Goal: Transaction & Acquisition: Register for event/course

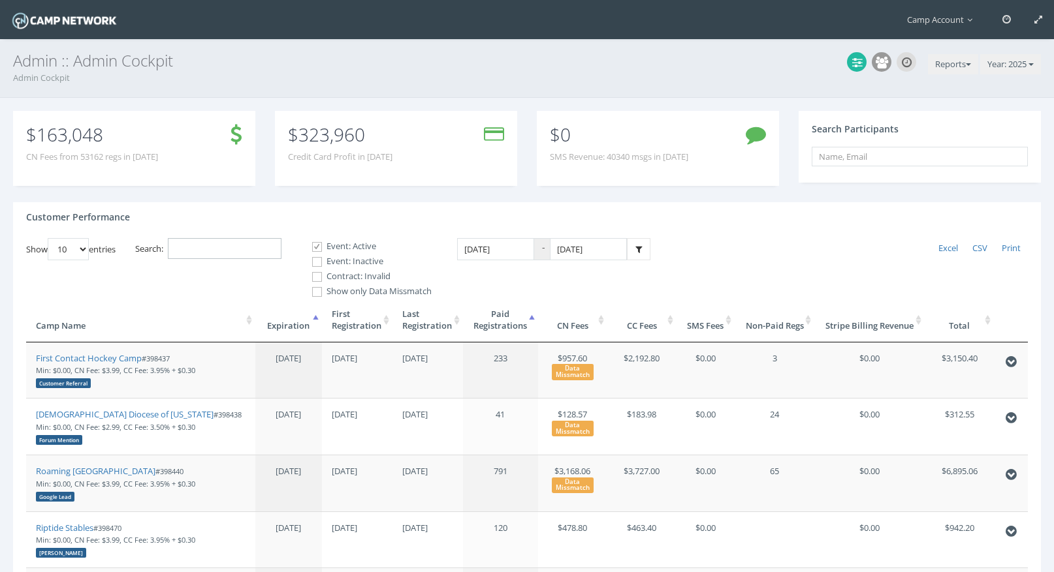
click at [213, 249] on input "Search:" at bounding box center [225, 249] width 114 height 22
paste input "398467"
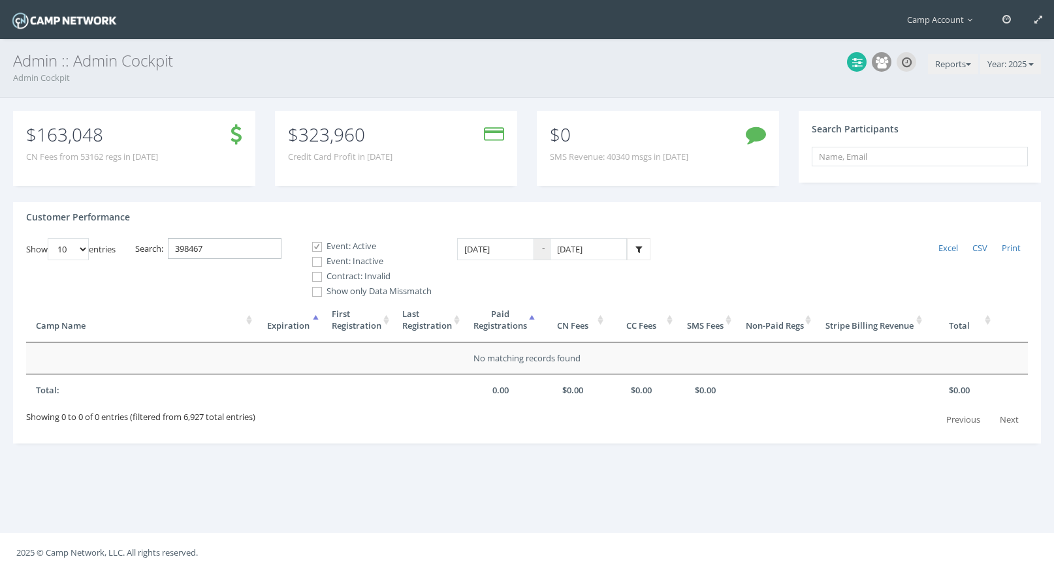
type input "398467"
click at [328, 262] on label "Event: Inactive" at bounding box center [366, 261] width 131 height 13
click at [316, 262] on input "Event: Inactive" at bounding box center [310, 262] width 12 height 12
checkbox input "true"
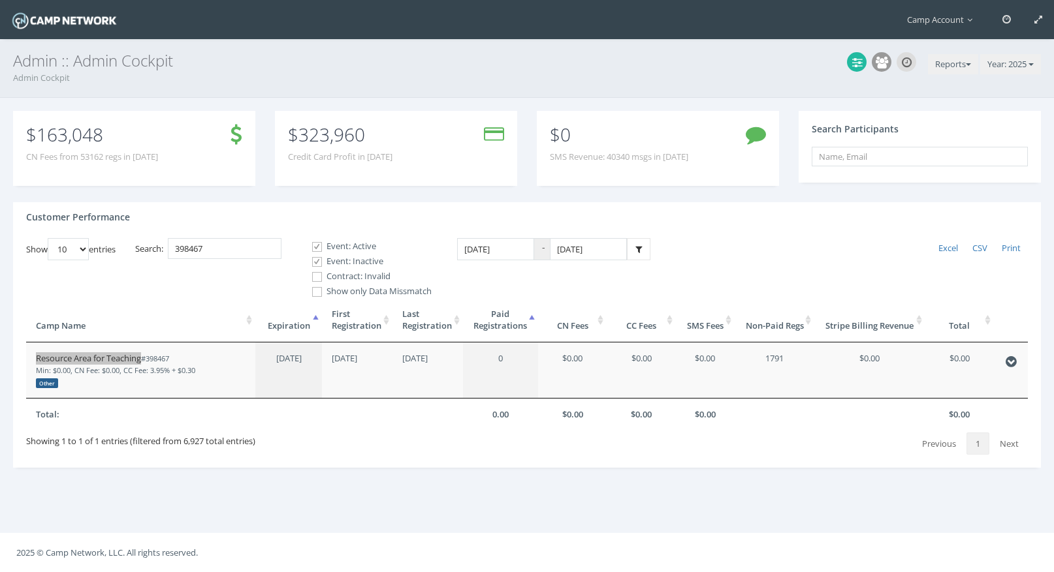
drag, startPoint x: 130, startPoint y: 355, endPoint x: 294, endPoint y: 2, distance: 389.3
click at [0, 0] on main "Camp Account My Profile My Events My Team" at bounding box center [527, 286] width 1054 height 572
click at [226, 262] on div "Search: 398467" at bounding box center [208, 250] width 146 height 25
drag, startPoint x: 217, startPoint y: 240, endPoint x: 236, endPoint y: 263, distance: 29.7
click at [236, 263] on div "Show 10 25 50 100 entries Excel CSV Print Search: 398467 Event: Active Event: I…" at bounding box center [526, 346] width 1001 height 217
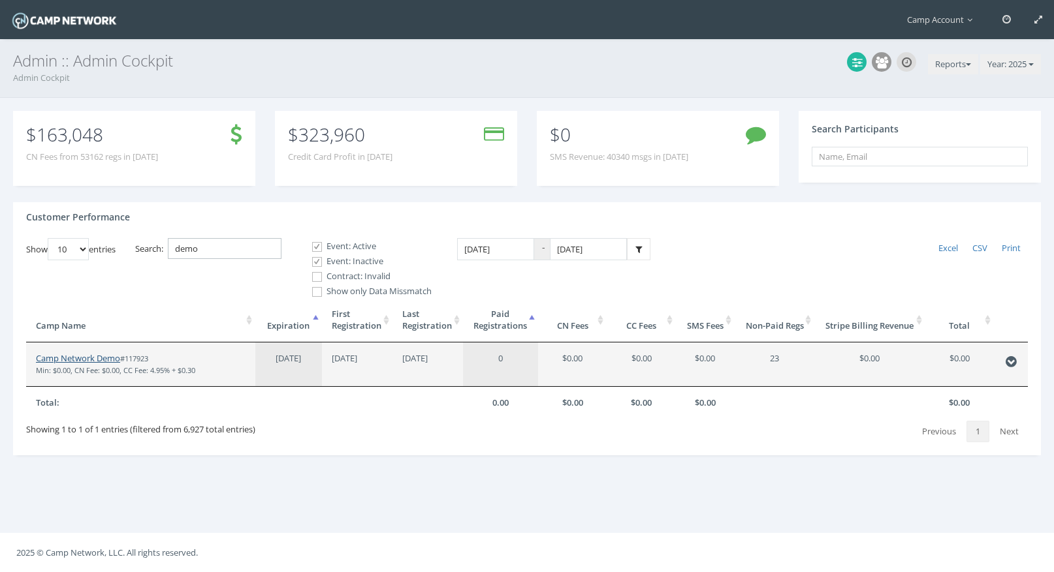
type input "demo"
click at [109, 354] on link "Camp Network Demo" at bounding box center [78, 358] width 84 height 12
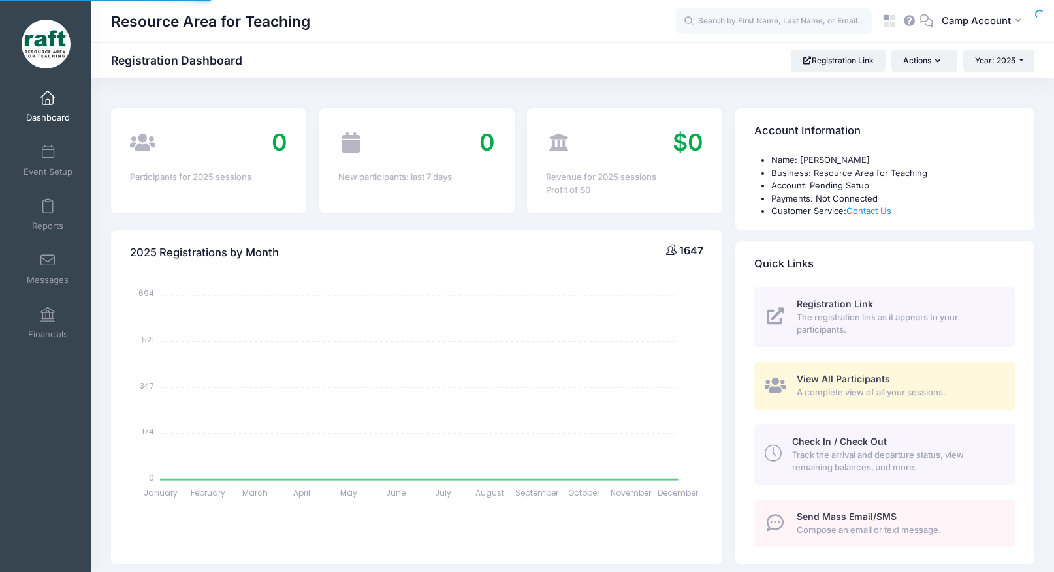
select select
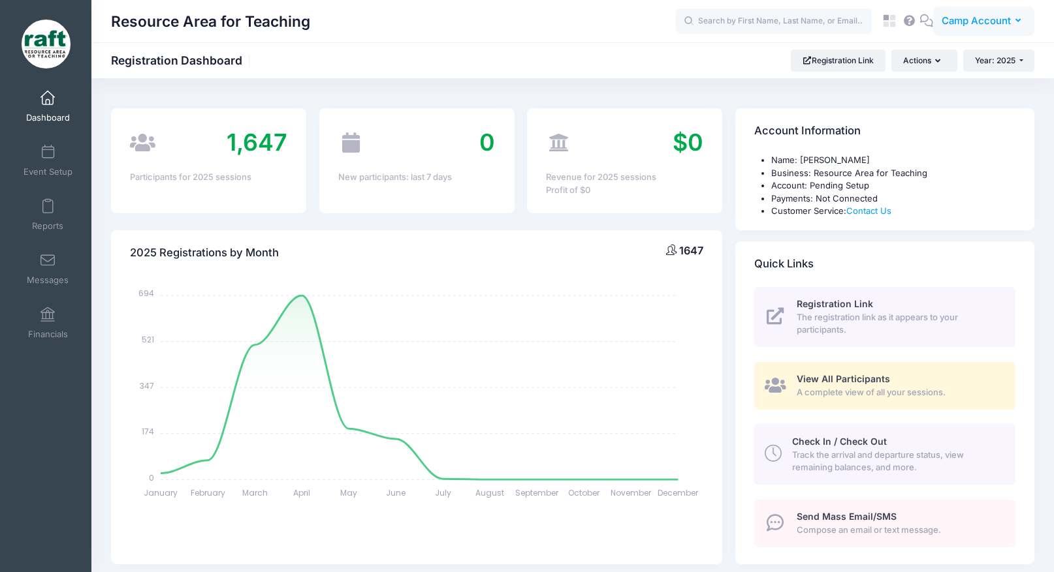
click at [980, 16] on span "Camp Account" at bounding box center [975, 21] width 69 height 14
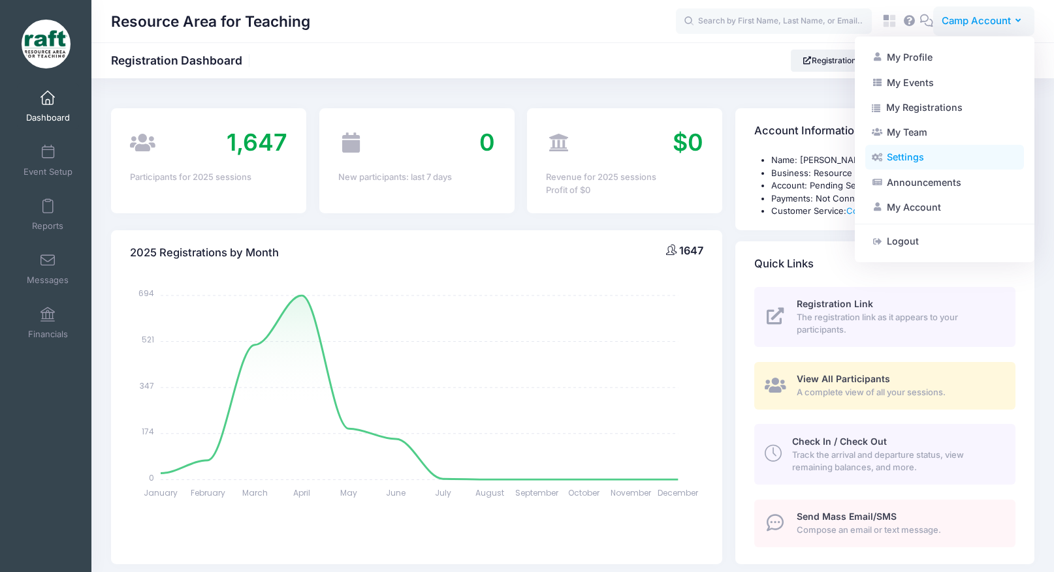
click at [933, 161] on link "Settings" at bounding box center [944, 157] width 159 height 25
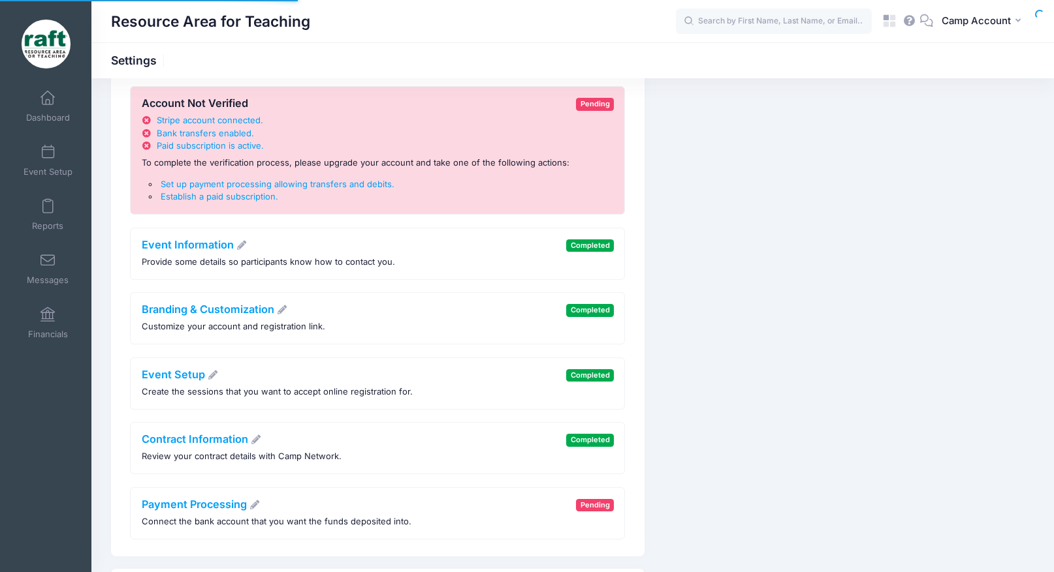
scroll to position [172, 0]
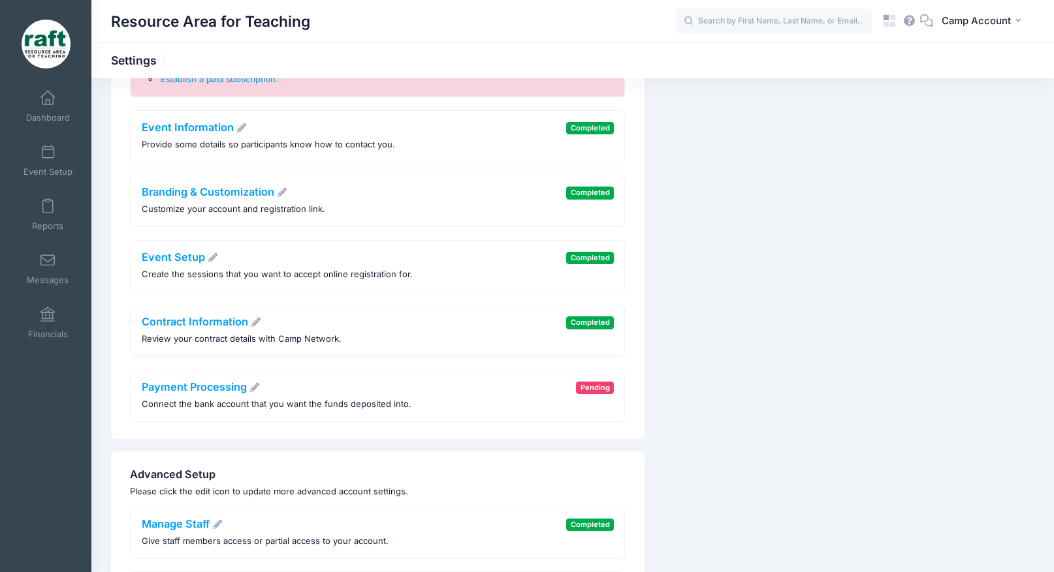
click at [228, 329] on div "Contract Information Review your contract details with Camp Network." at bounding box center [242, 331] width 200 height 30
click at [225, 322] on link "Contract Information" at bounding box center [202, 321] width 120 height 13
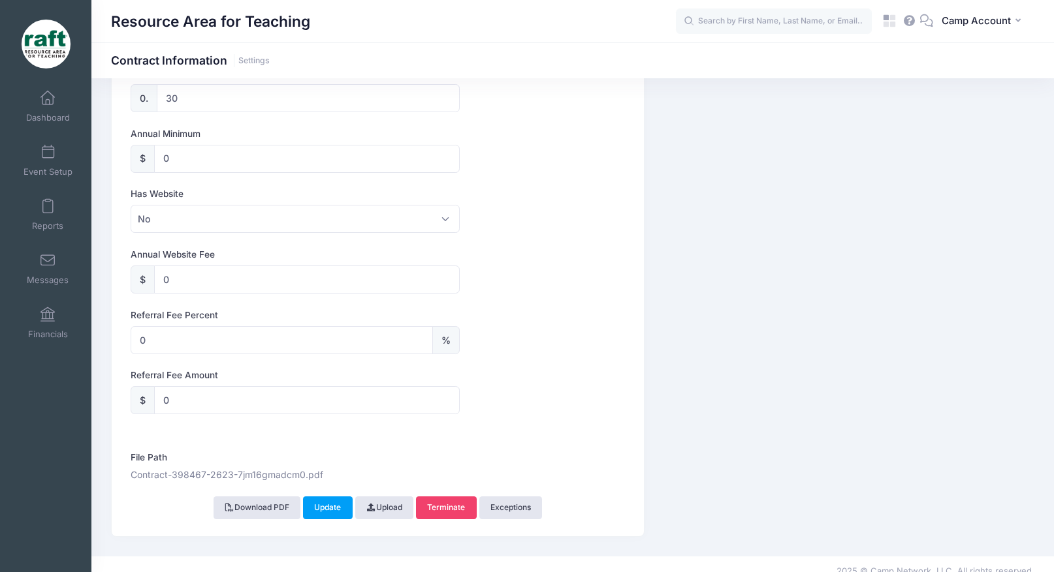
scroll to position [721, 0]
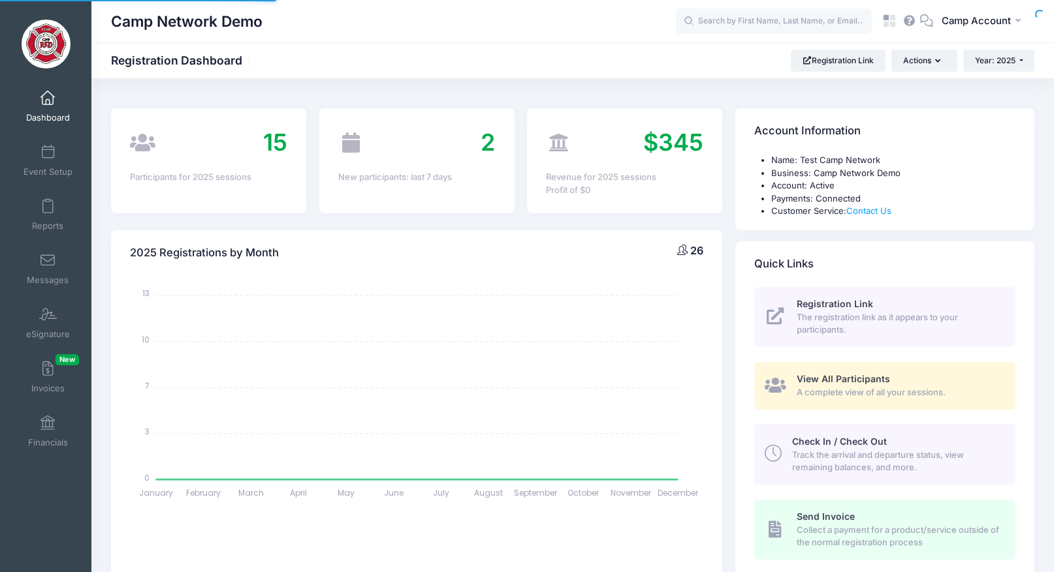
select select
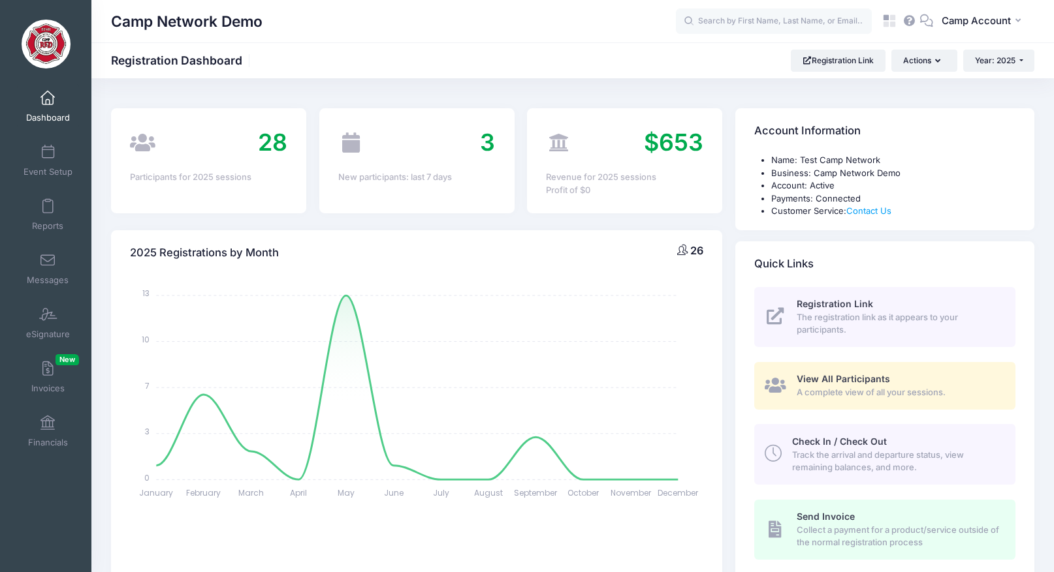
click at [738, 381] on div "Registration Link The registration link as it appears to your participants. Vie…" at bounding box center [884, 463] width 299 height 352
click at [108, 275] on div "2025 Registrations by Month 26 January January February February March March Ap…" at bounding box center [416, 434] width 624 height 409
click at [105, 226] on div "2025 Registrations by Month 26 January January February February March March Ap…" at bounding box center [416, 426] width 624 height 426
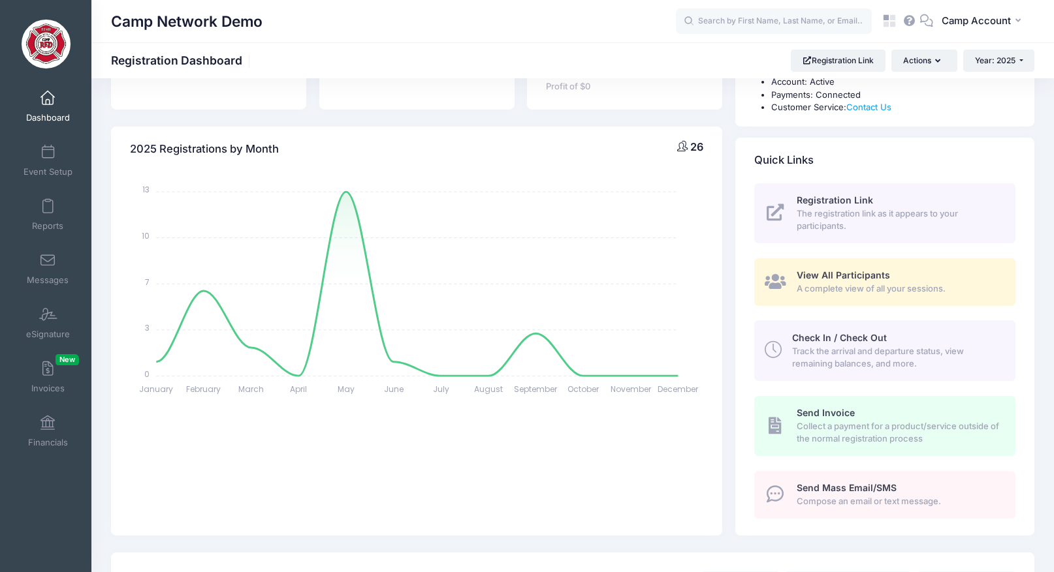
scroll to position [102, 0]
click at [48, 157] on span at bounding box center [48, 153] width 0 height 14
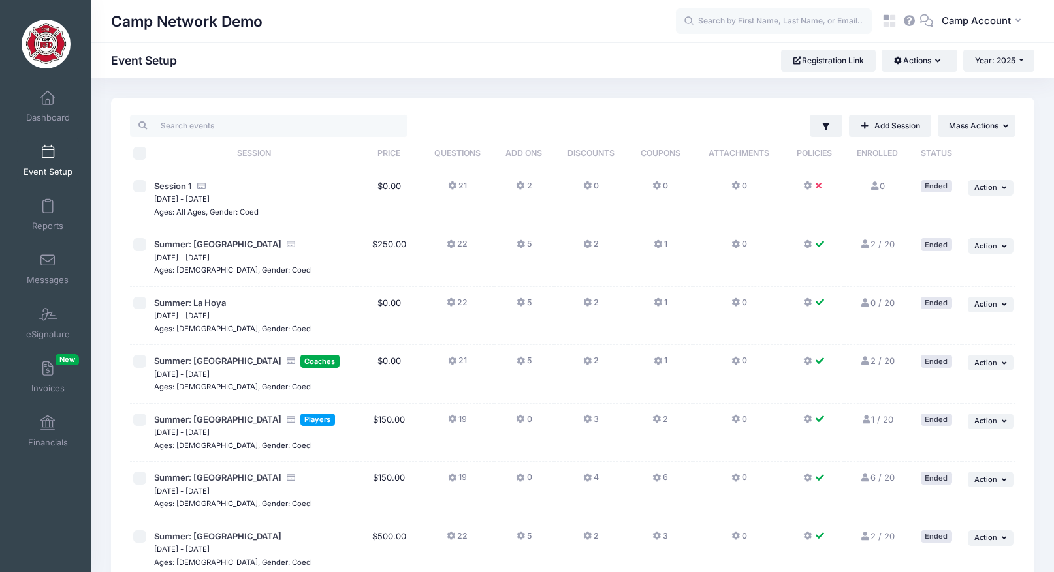
click at [462, 247] on button "22" at bounding box center [456, 247] width 21 height 19
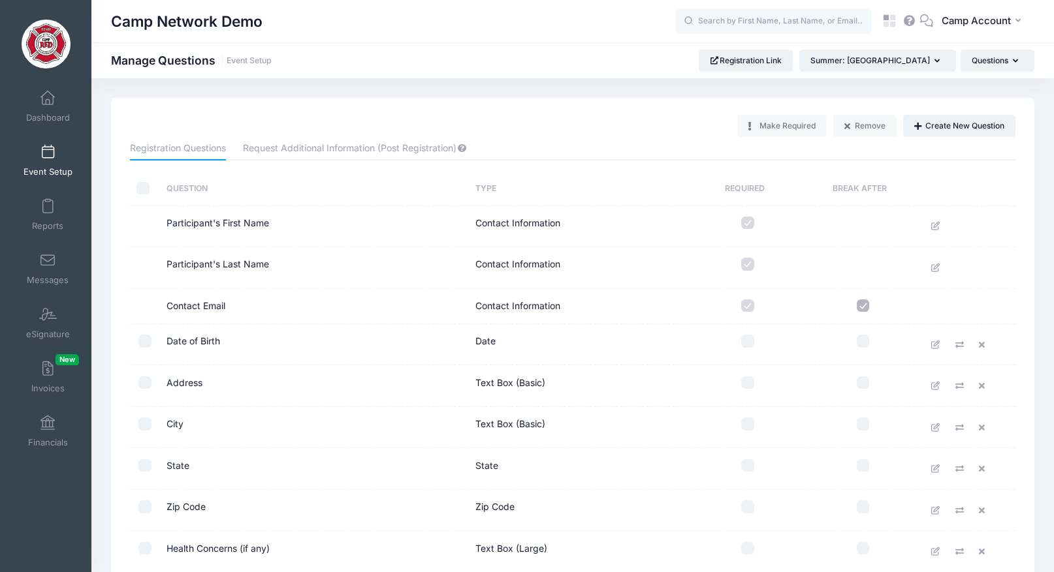
click at [52, 165] on link "Event Setup" at bounding box center [48, 161] width 62 height 46
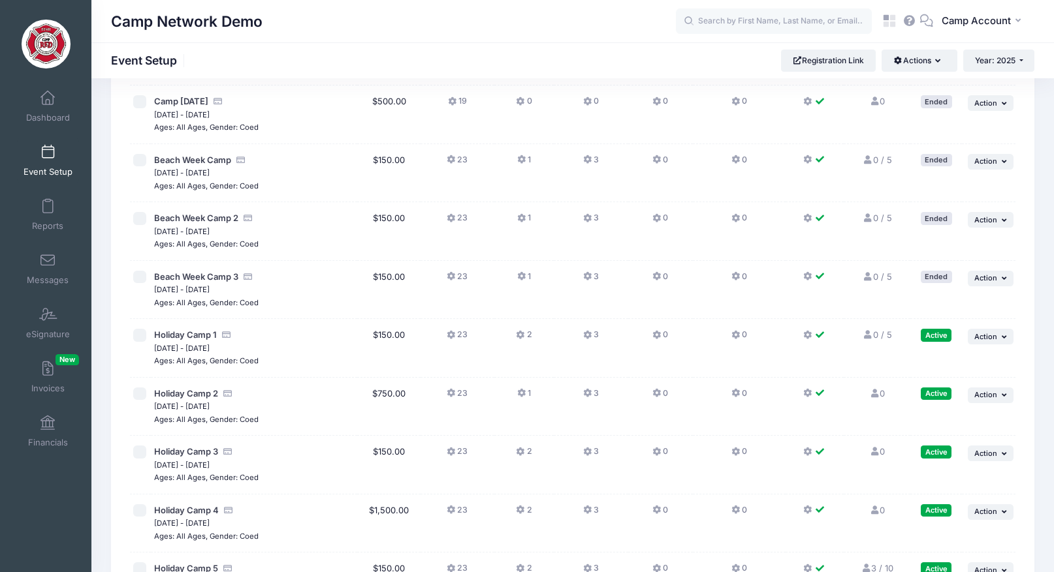
scroll to position [1002, 0]
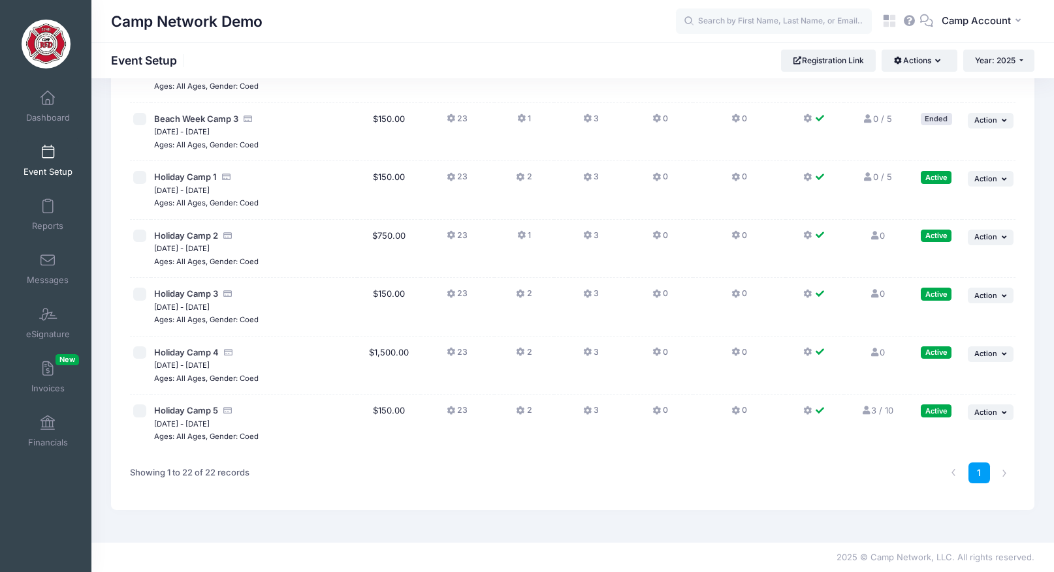
click at [529, 354] on button "2" at bounding box center [524, 356] width 16 height 19
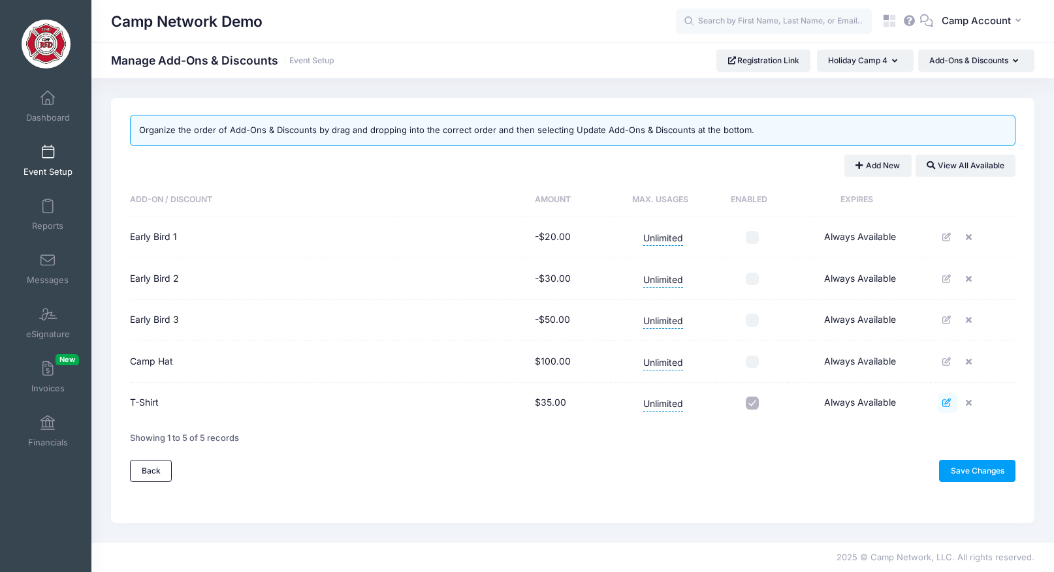
click at [947, 404] on icon at bounding box center [947, 403] width 10 height 8
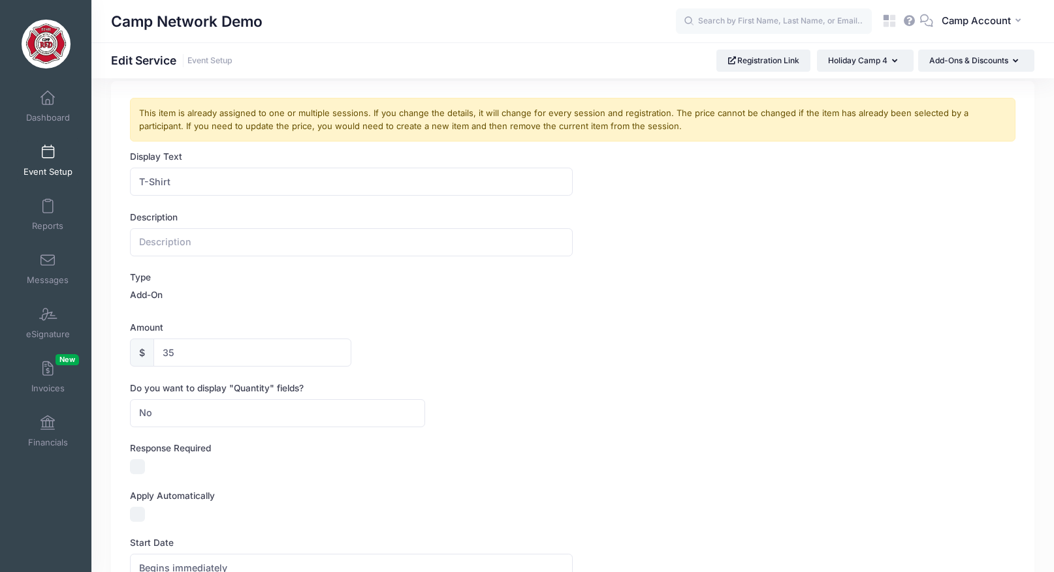
scroll to position [42, 0]
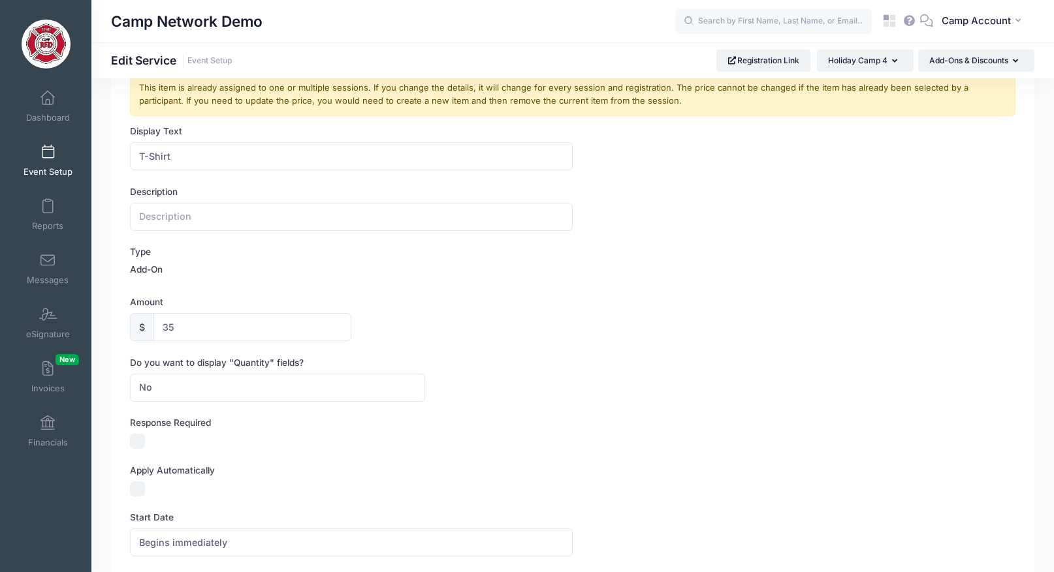
click at [50, 164] on link "Event Setup" at bounding box center [48, 161] width 62 height 46
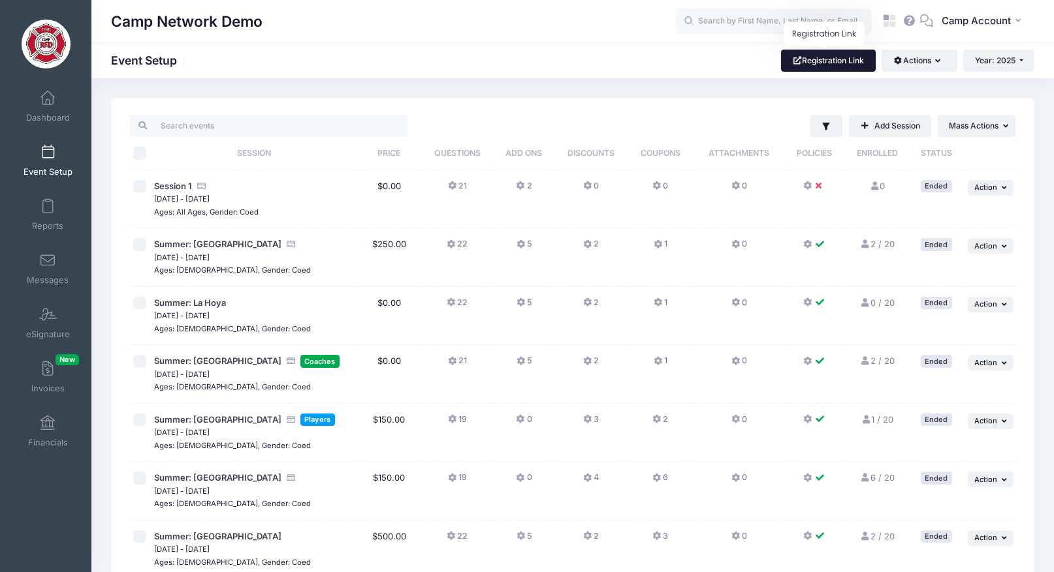
click at [845, 53] on link "Registration Link" at bounding box center [828, 61] width 95 height 22
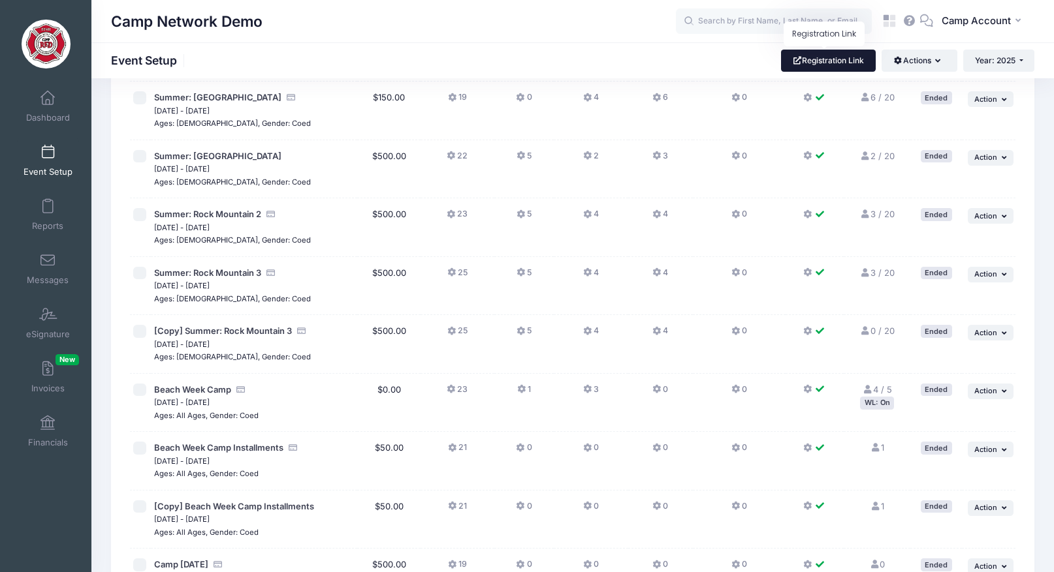
scroll to position [1002, 0]
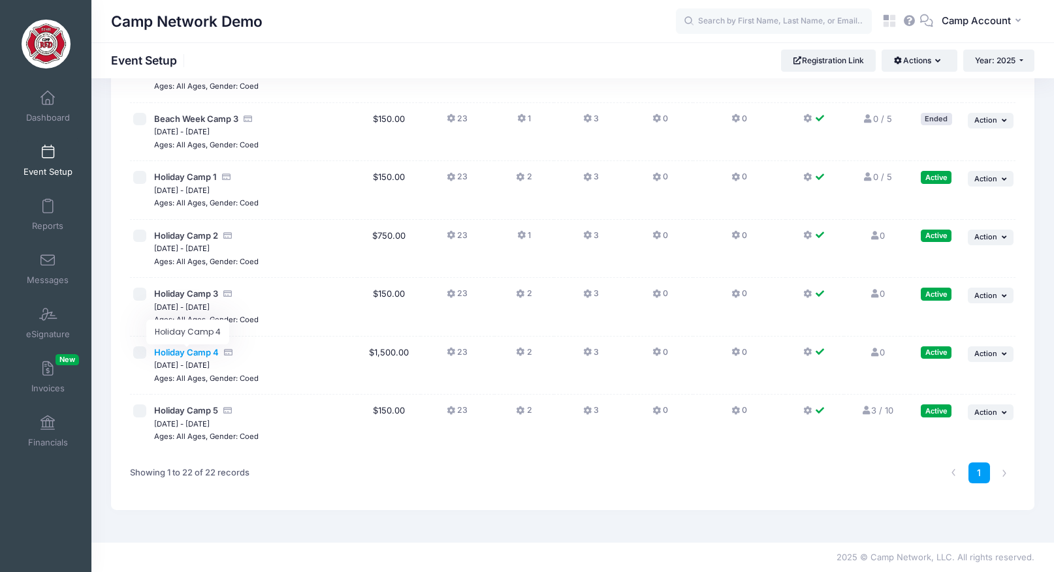
click at [206, 355] on span "Holiday Camp 4" at bounding box center [186, 352] width 65 height 10
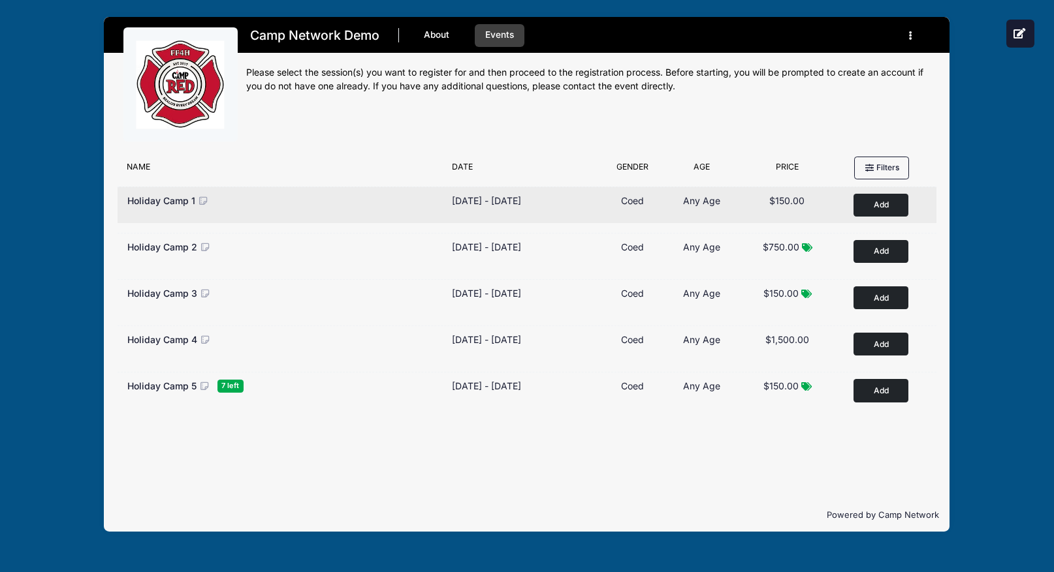
click at [881, 209] on button "Add to Cart" at bounding box center [880, 205] width 55 height 23
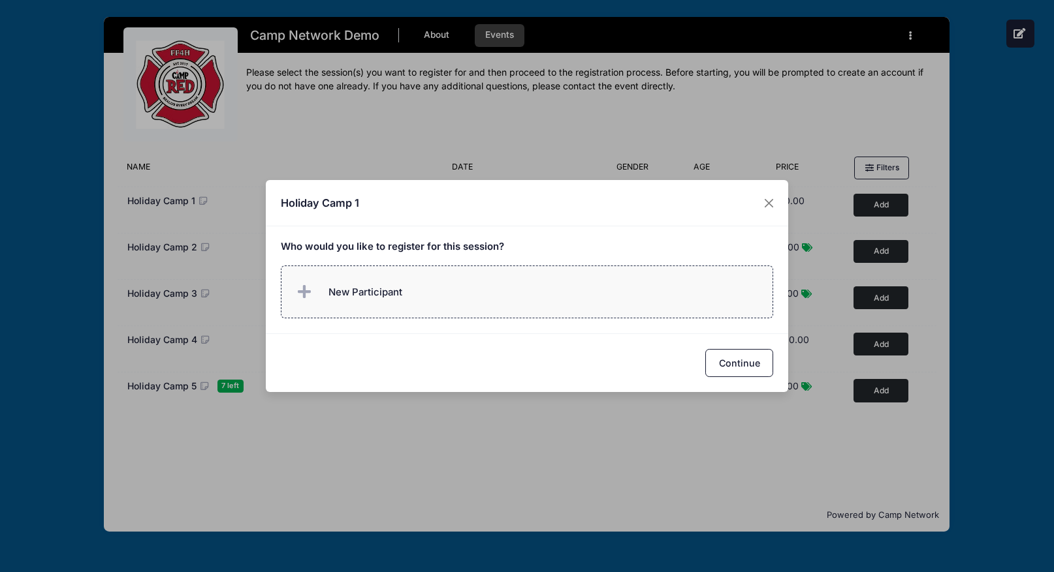
click at [672, 277] on label "New Participant" at bounding box center [527, 292] width 493 height 53
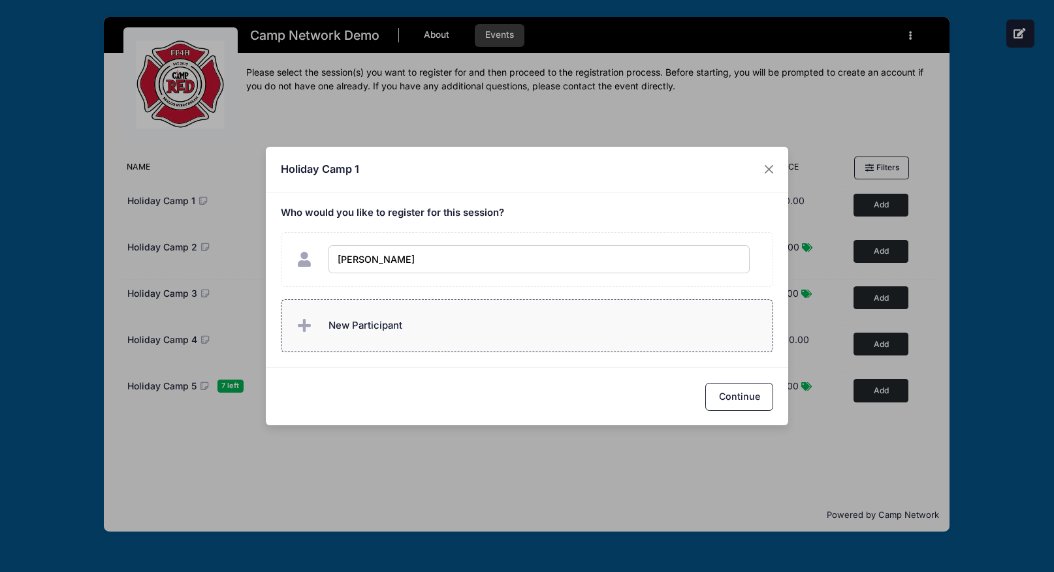
type input "[PERSON_NAME]"
checkbox input "true"
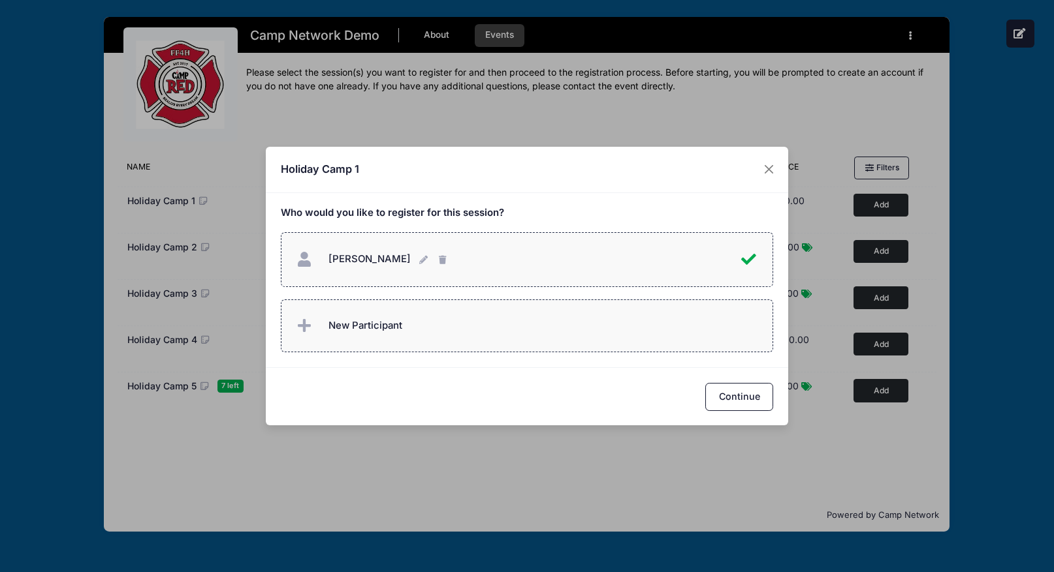
click at [578, 316] on label "New Participant" at bounding box center [527, 326] width 493 height 53
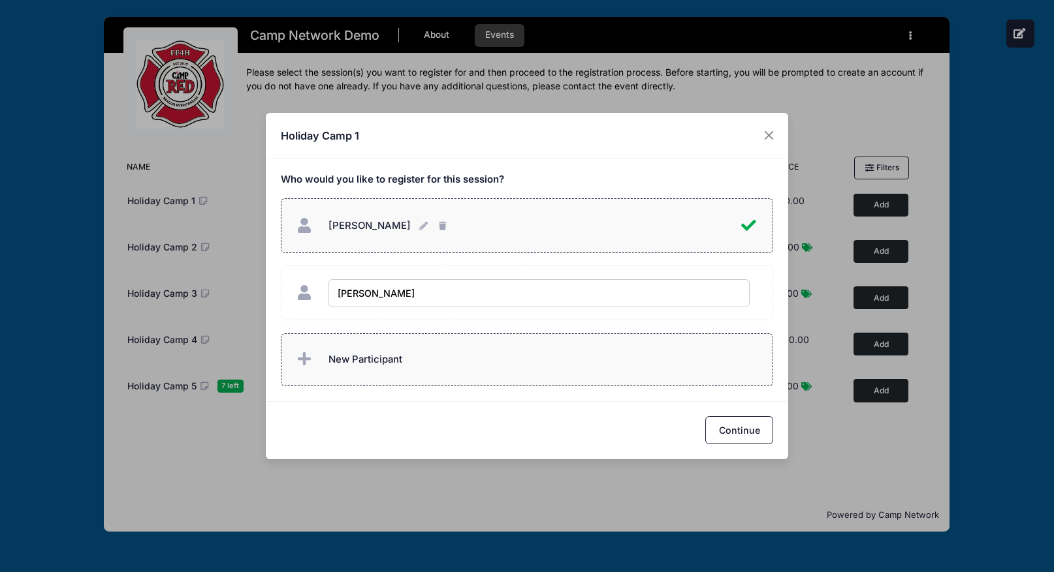
type input "[PERSON_NAME]"
checkbox input "true"
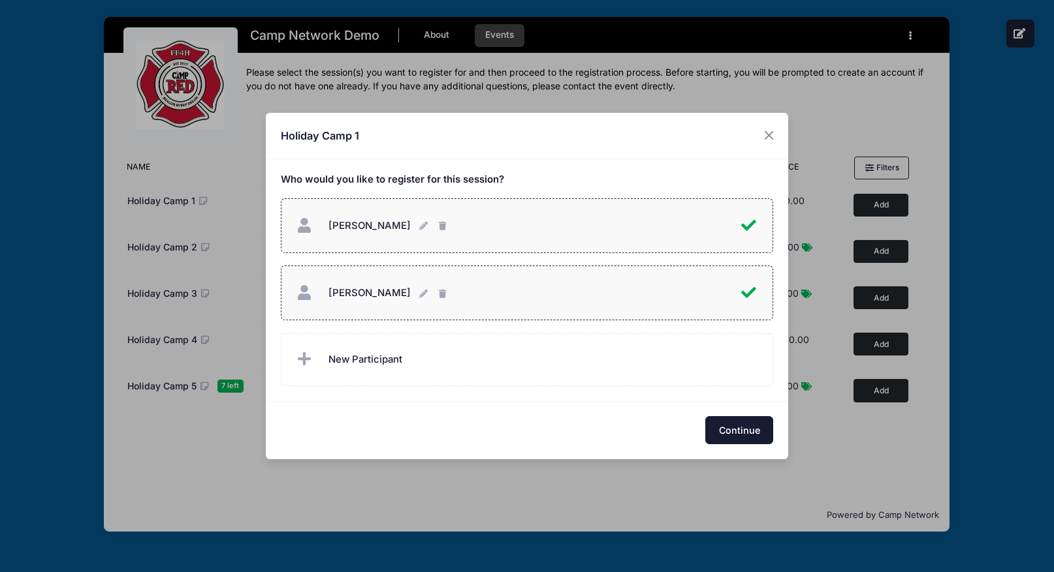
click at [757, 437] on button "Continue" at bounding box center [739, 430] width 68 height 28
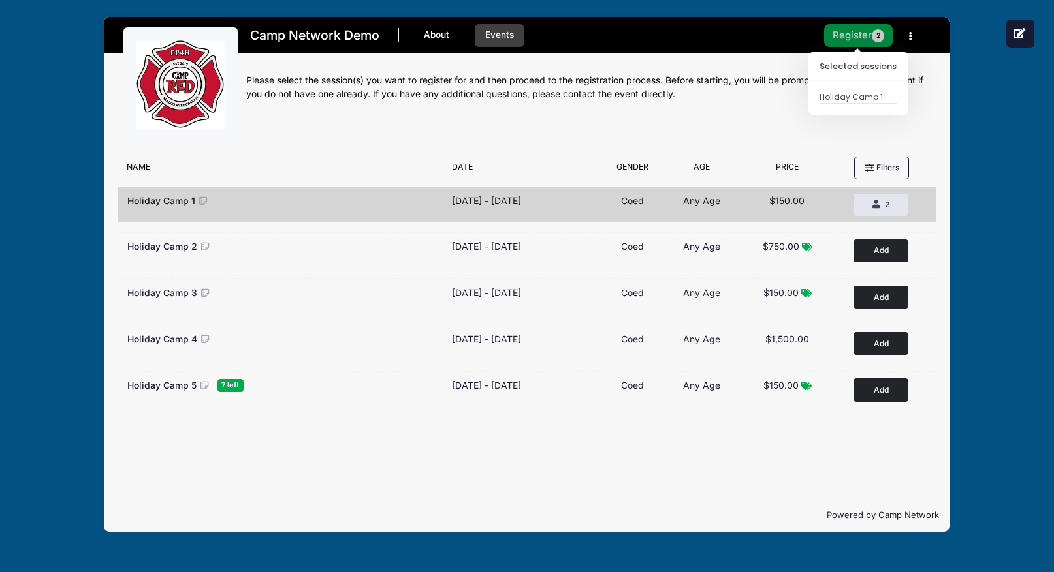
click at [853, 36] on button "Register 2" at bounding box center [858, 35] width 69 height 23
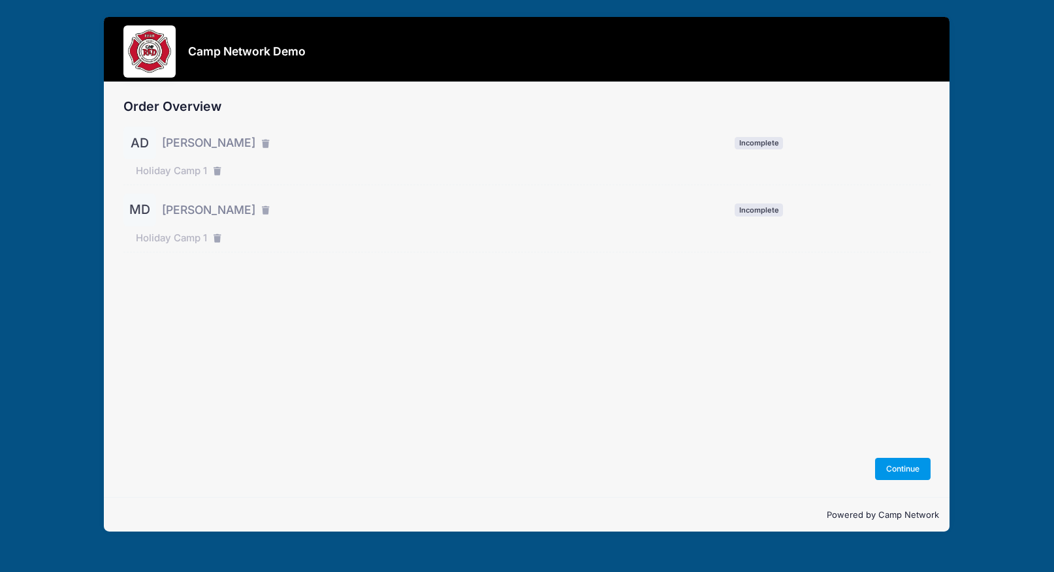
click at [912, 468] on button "Continue" at bounding box center [903, 469] width 56 height 22
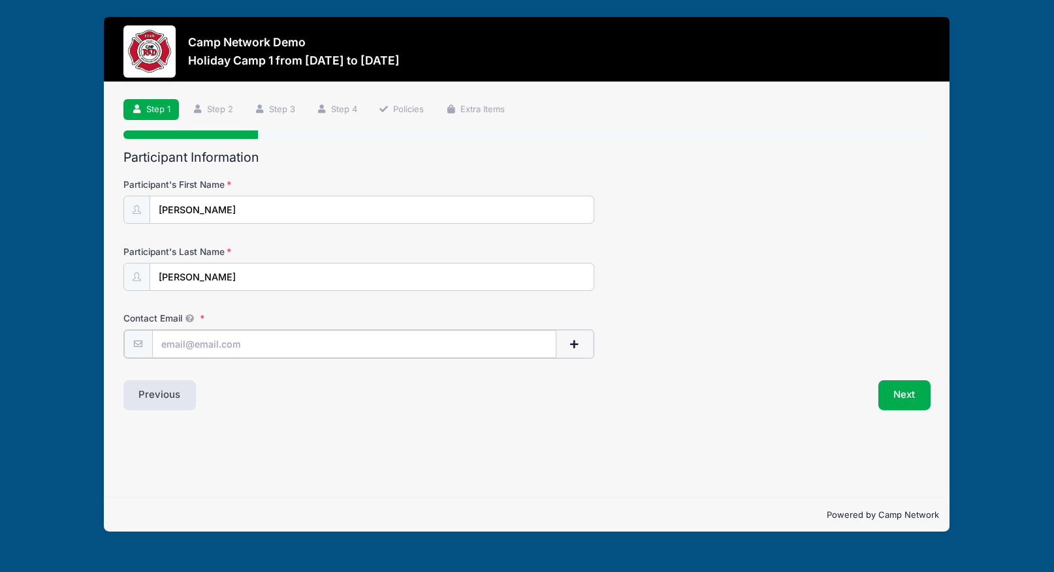
click at [344, 348] on input "Contact Email" at bounding box center [354, 344] width 404 height 28
type input "[PERSON_NAME][EMAIL_ADDRESS][PERSON_NAME][DOMAIN_NAME]"
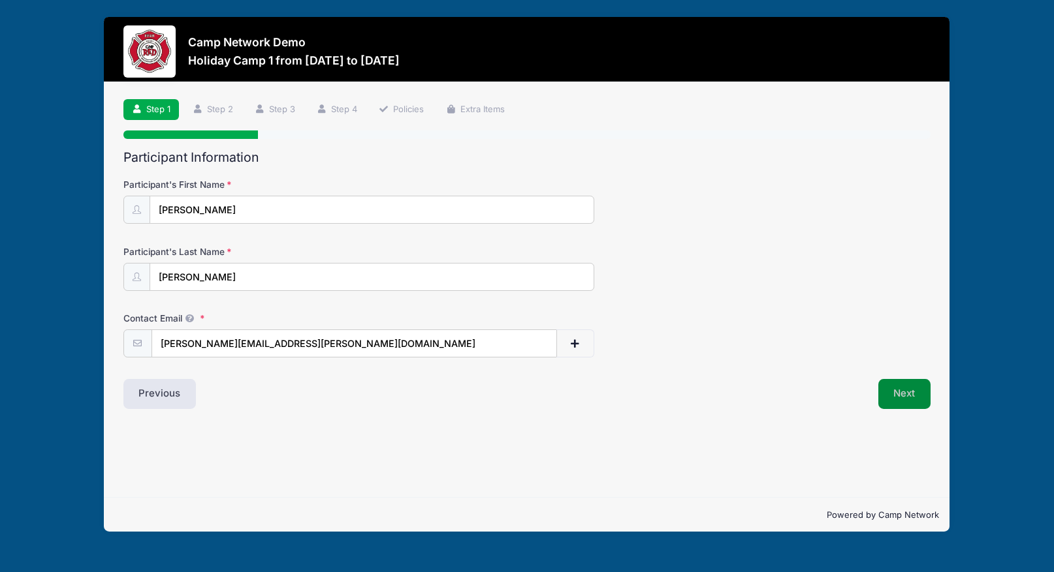
click at [896, 398] on button "Next" at bounding box center [904, 394] width 53 height 30
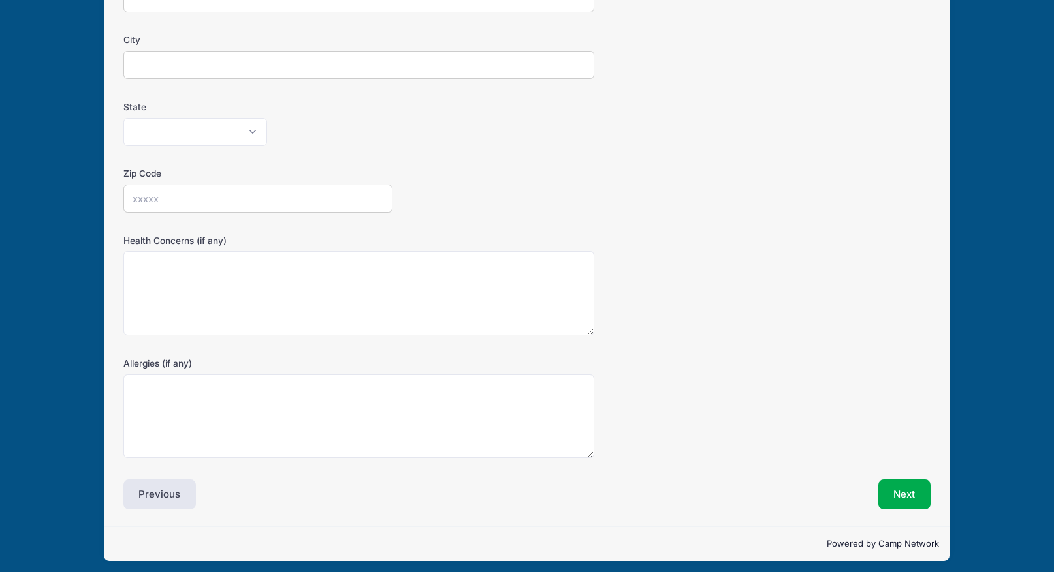
scroll to position [284, 0]
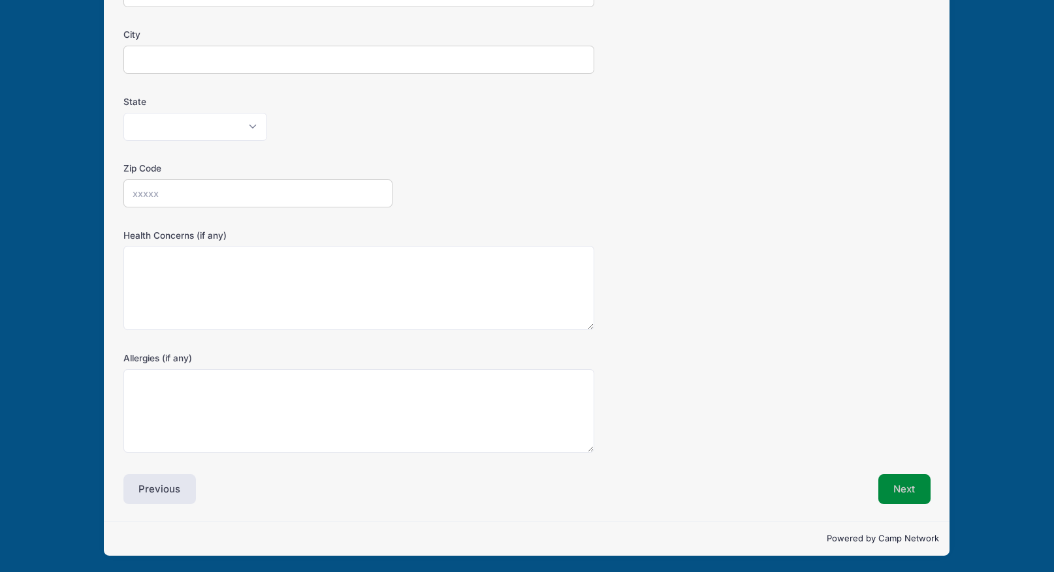
click at [914, 487] on button "Next" at bounding box center [904, 490] width 53 height 30
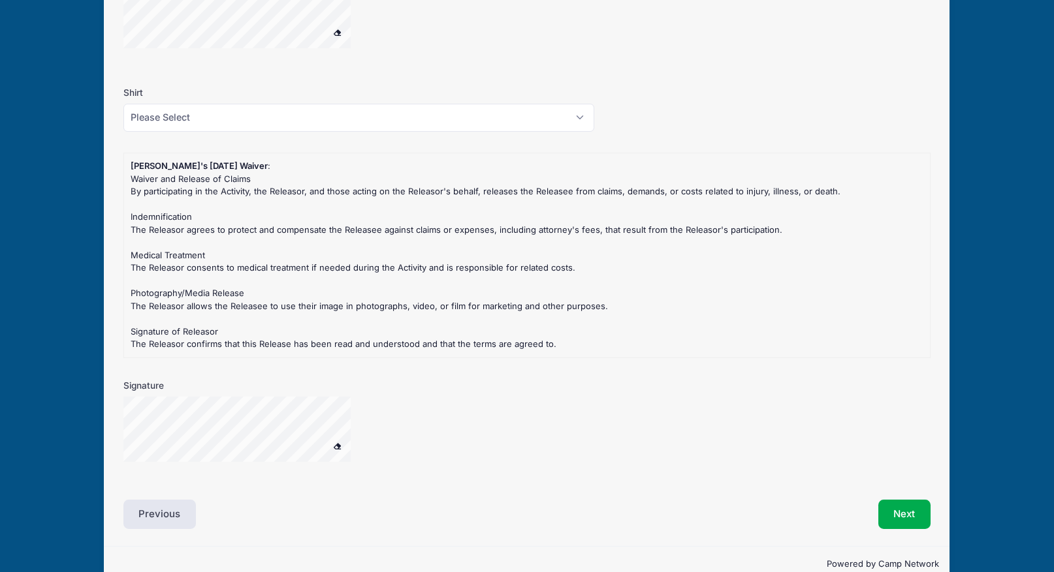
scroll to position [1144, 0]
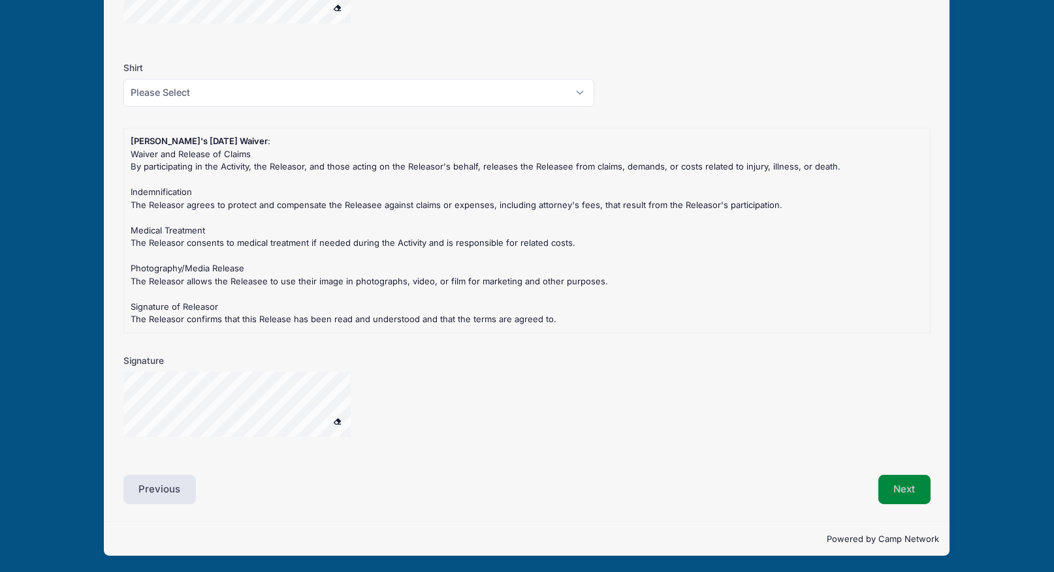
click at [890, 483] on button "Next" at bounding box center [904, 490] width 53 height 30
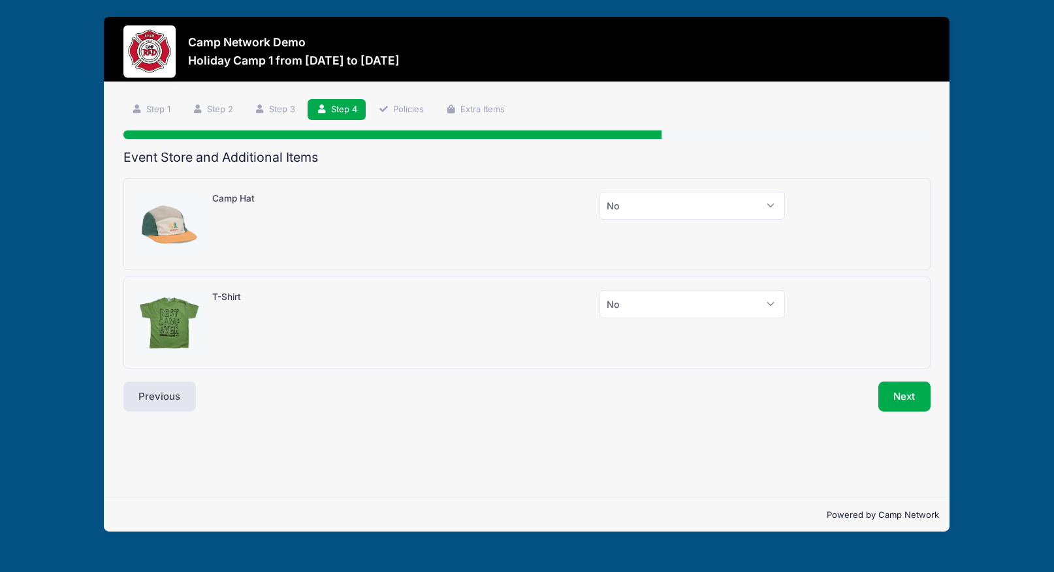
scroll to position [0, 0]
click at [905, 398] on button "Next" at bounding box center [904, 397] width 53 height 30
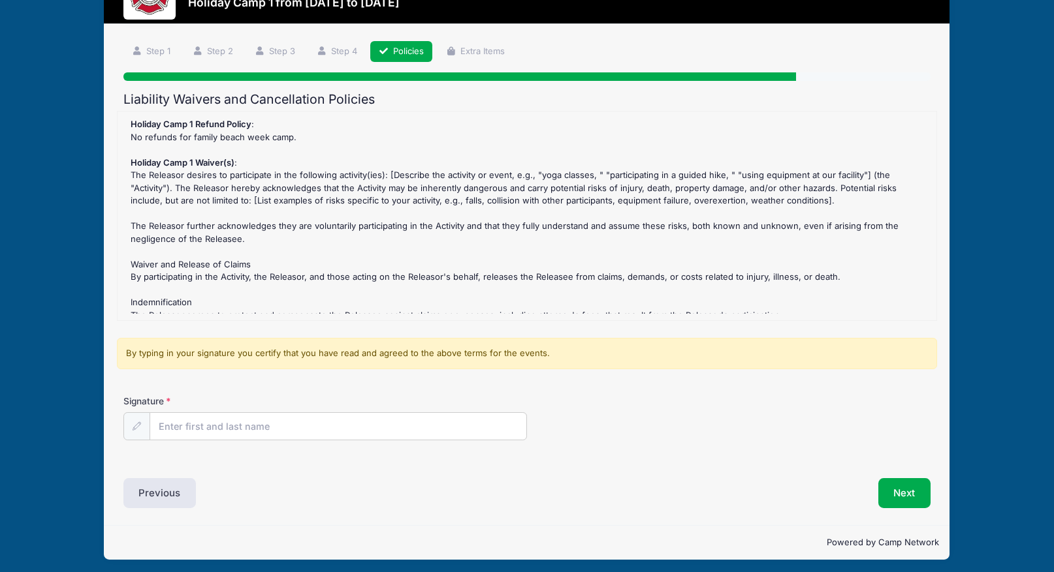
scroll to position [62, 0]
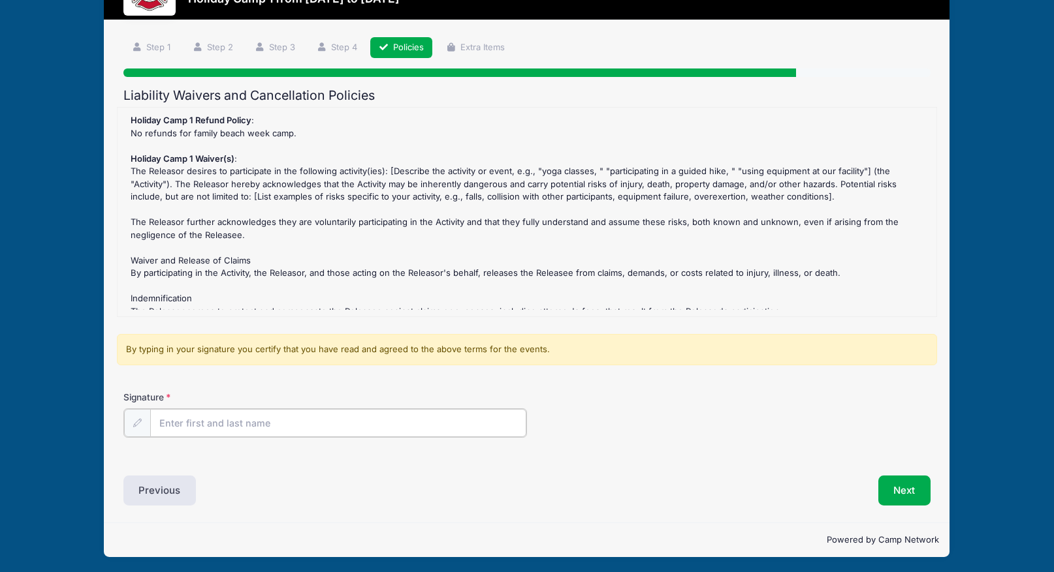
click at [250, 418] on input "Signature" at bounding box center [338, 423] width 376 height 28
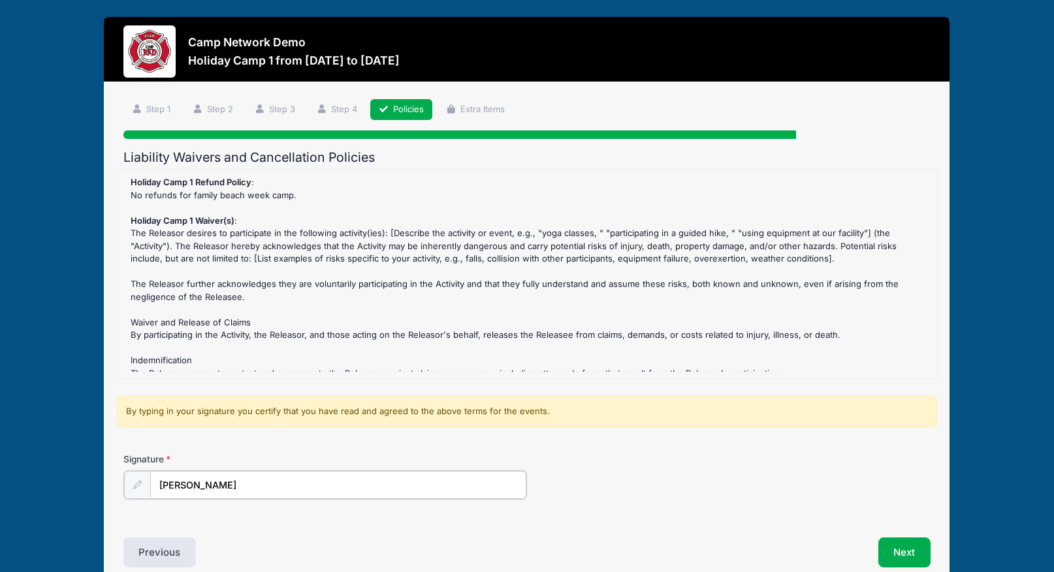
scroll to position [63, 0]
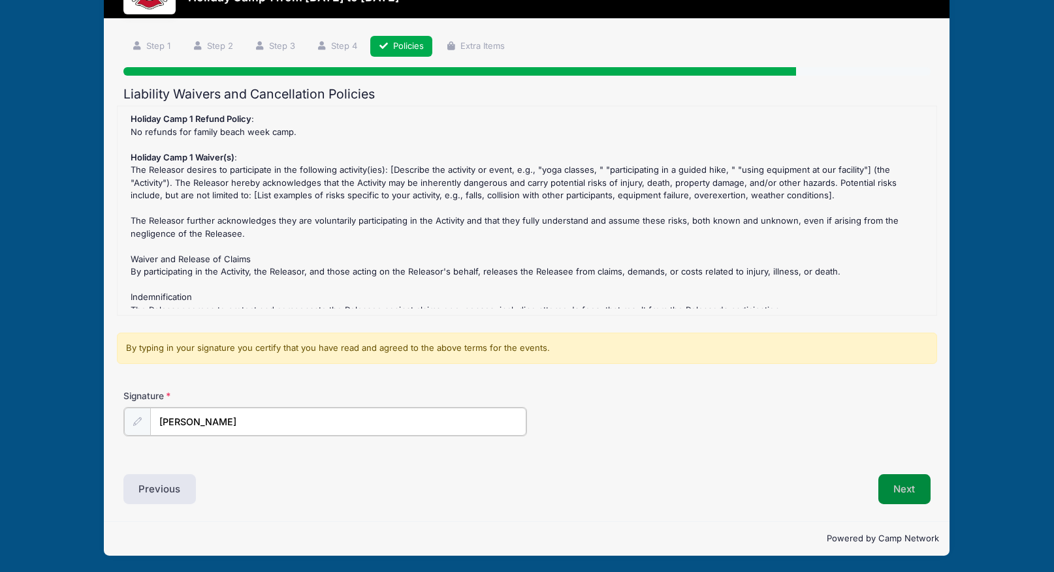
type input "Andrew Downing"
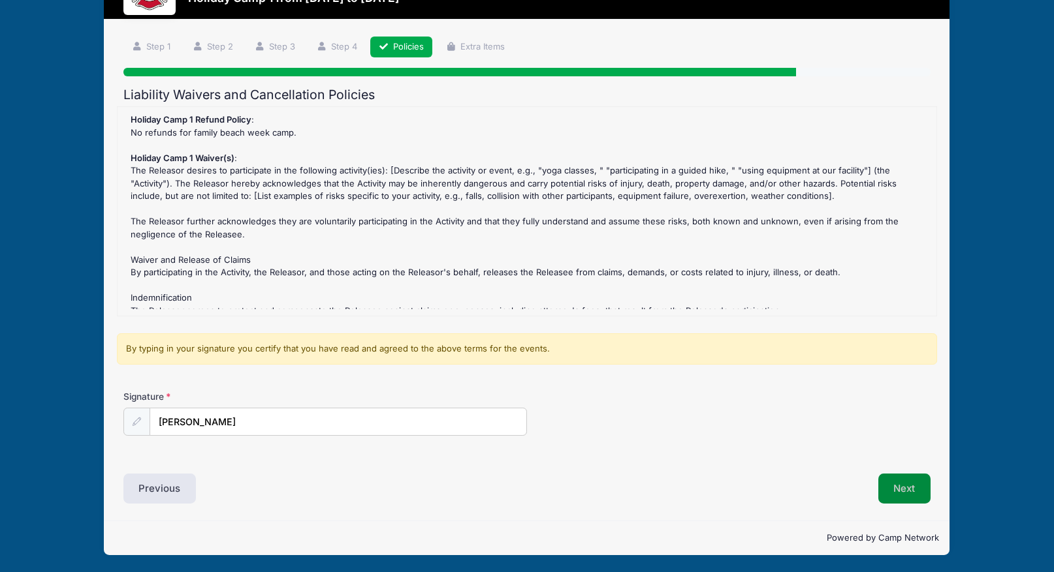
scroll to position [62, 0]
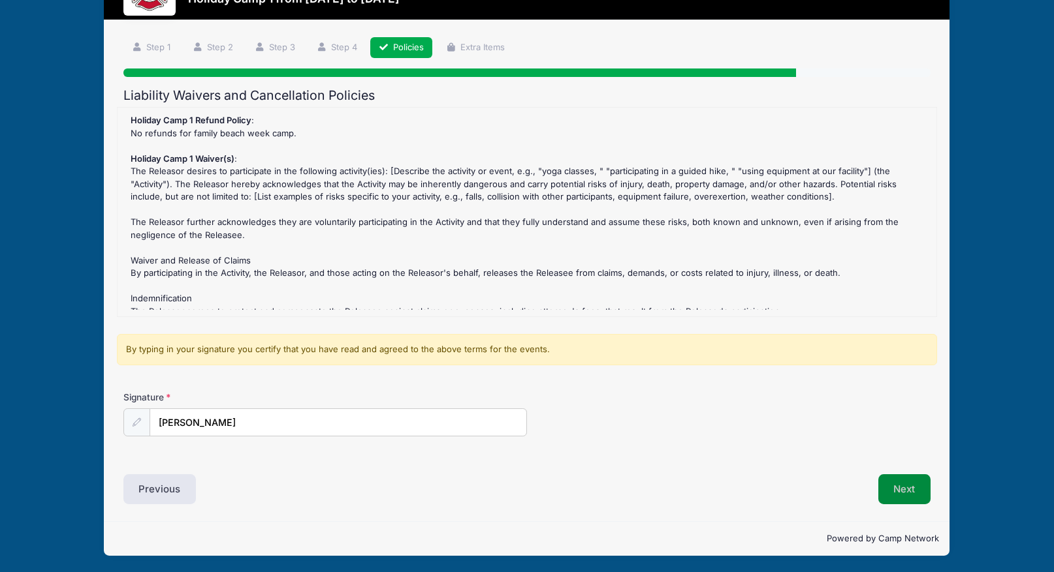
click at [916, 491] on button "Next" at bounding box center [904, 490] width 53 height 30
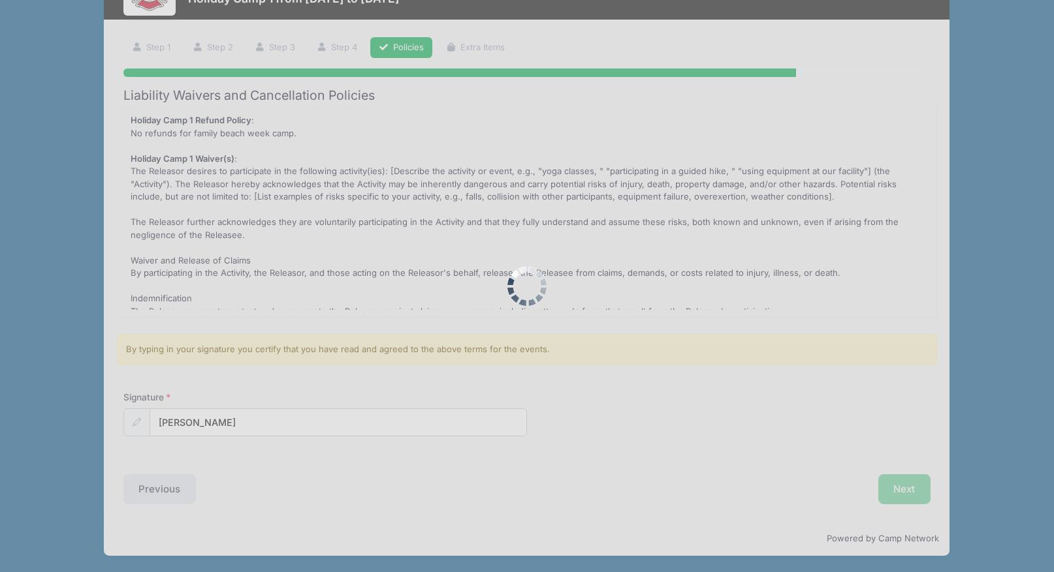
scroll to position [0, 0]
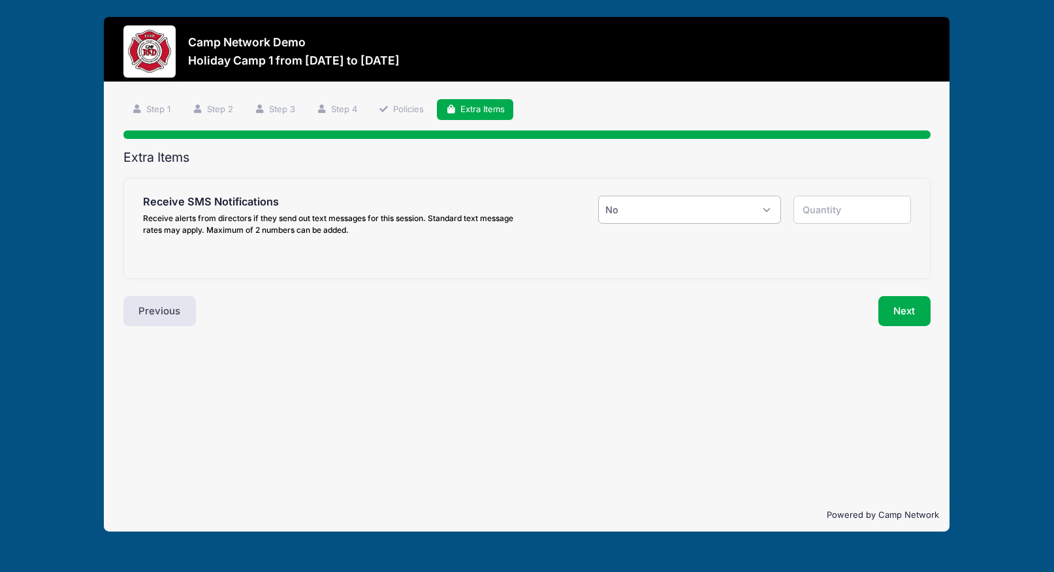
click at [686, 213] on select "Please Select Yes ($0.00) No" at bounding box center [689, 210] width 182 height 28
select select "1"
click at [598, 196] on select "Please Select Yes ($0.00) No" at bounding box center [689, 210] width 182 height 28
type input "1"
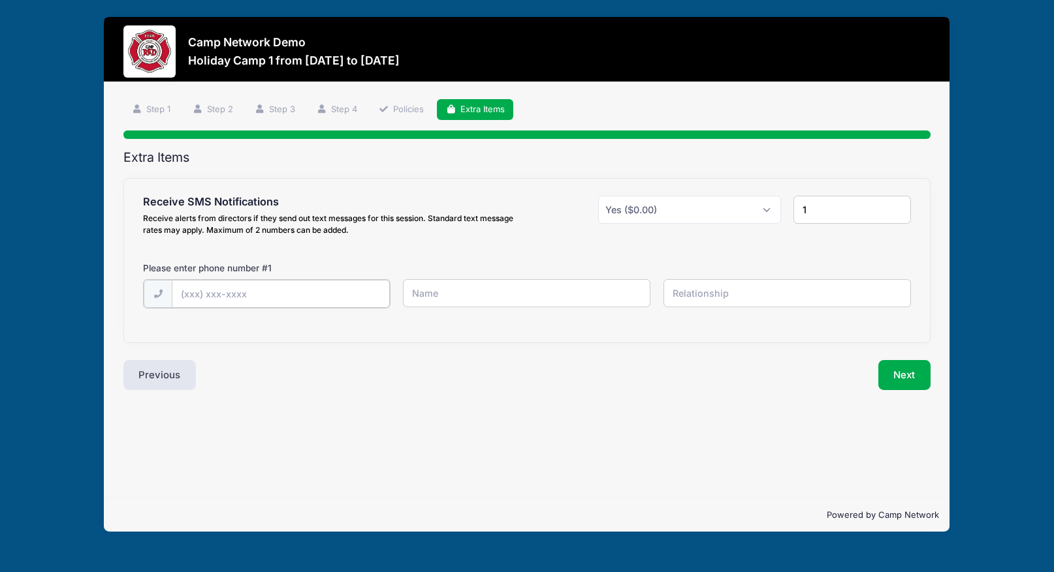
click at [336, 290] on input "text" at bounding box center [281, 294] width 218 height 28
type input "(123) 123-1234"
click at [454, 296] on input "text" at bounding box center [526, 293] width 247 height 28
type input "Andrew"
type input "Dad"
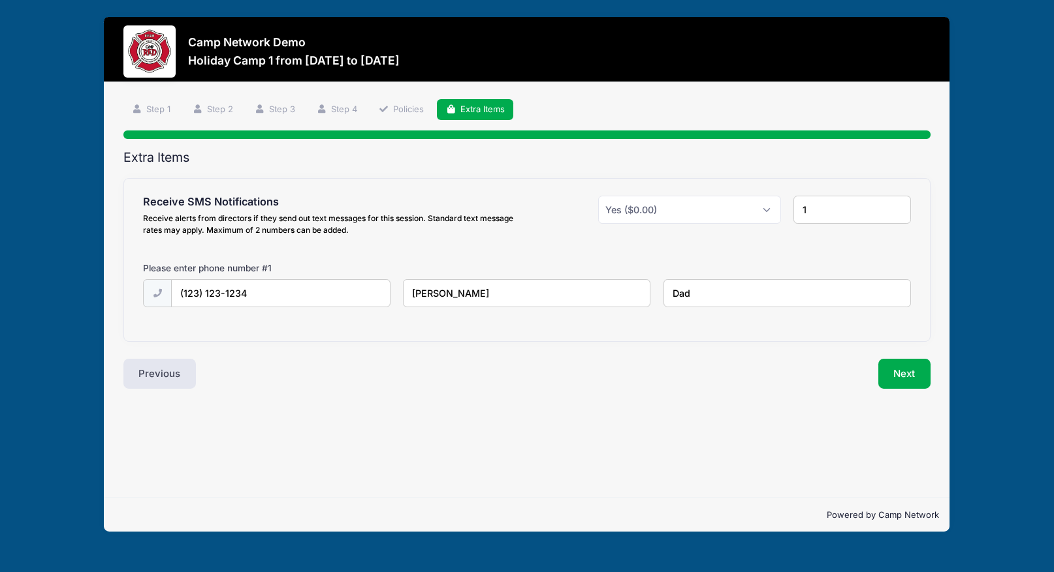
click at [502, 368] on div "Previous" at bounding box center [322, 374] width 410 height 30
click at [883, 379] on button "Next" at bounding box center [904, 374] width 53 height 30
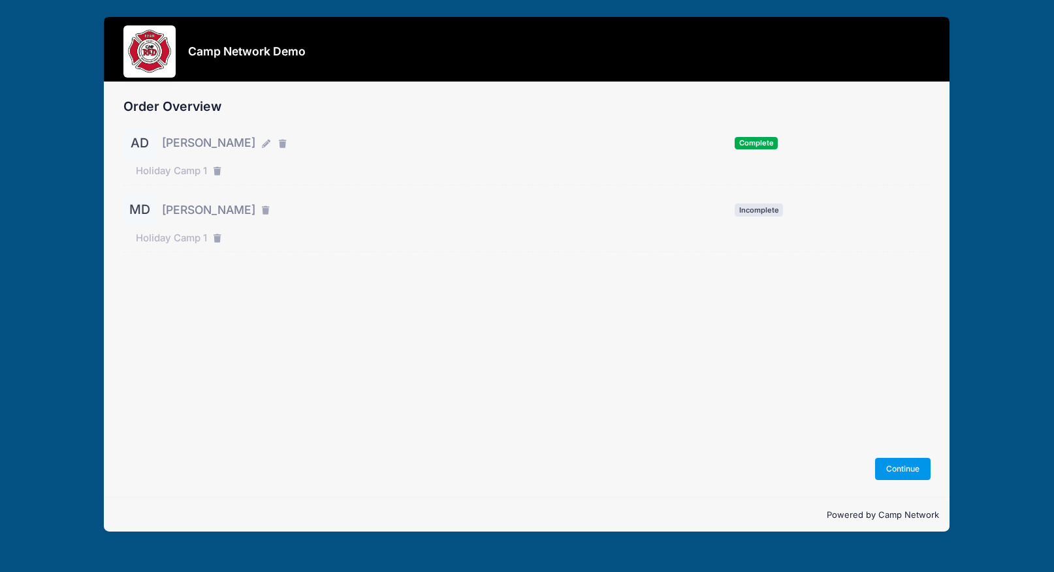
click at [907, 459] on button "Continue" at bounding box center [903, 469] width 56 height 22
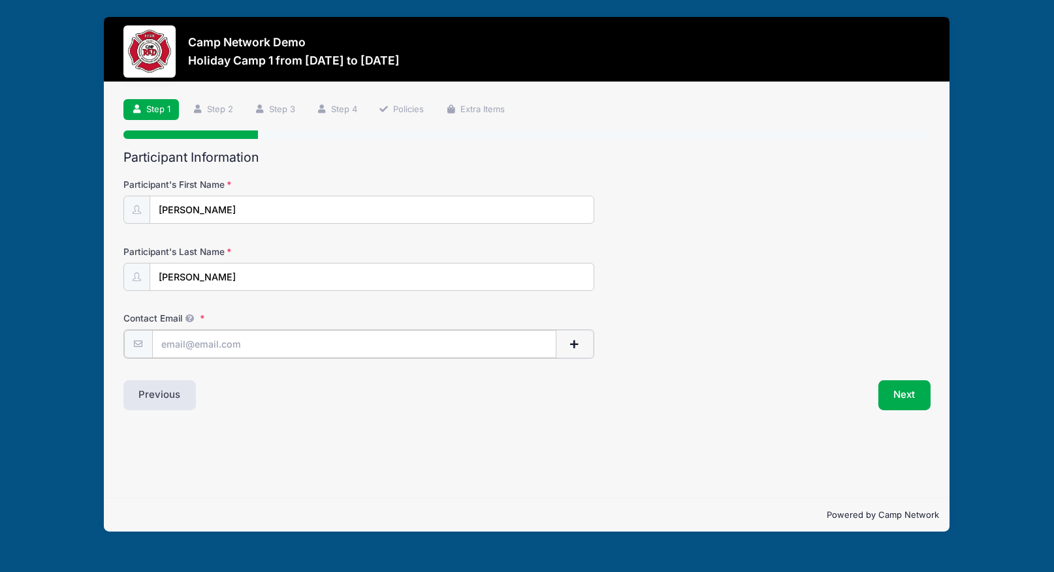
click at [391, 352] on input "Contact Email" at bounding box center [354, 344] width 404 height 28
type input "[PERSON_NAME][EMAIL_ADDRESS][PERSON_NAME][DOMAIN_NAME]"
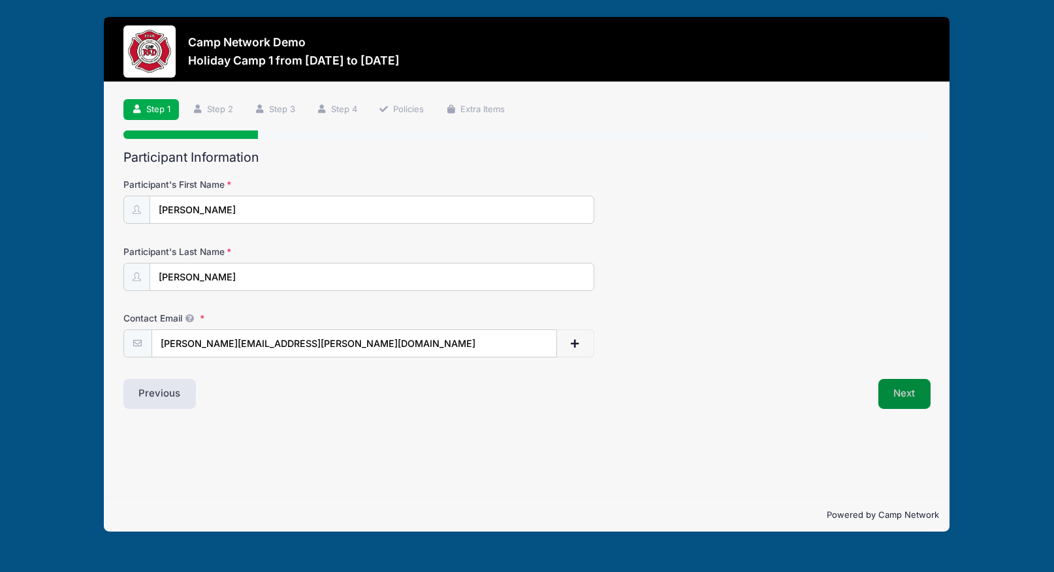
click at [901, 394] on button "Next" at bounding box center [904, 394] width 53 height 30
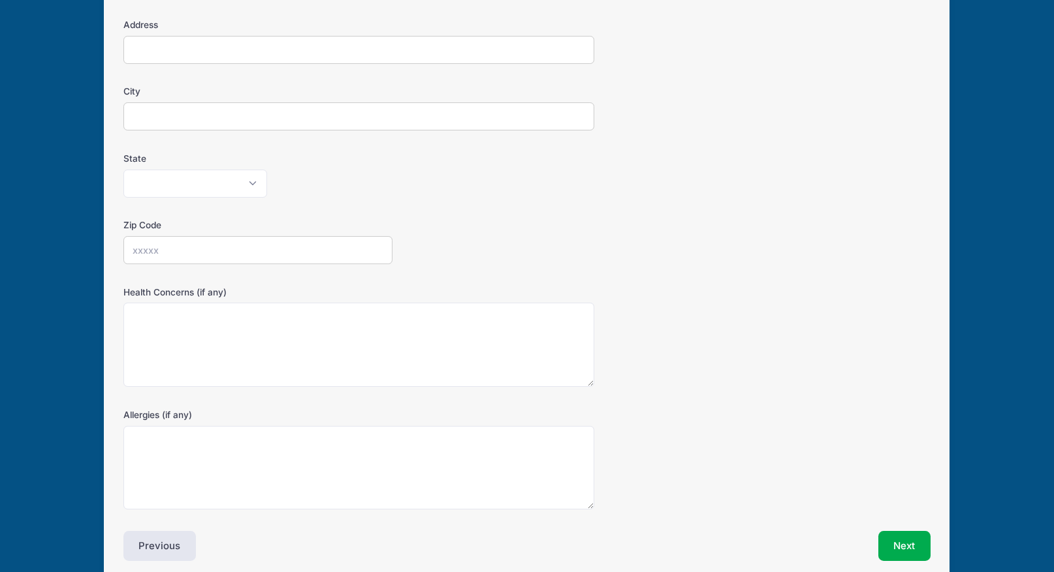
scroll to position [284, 0]
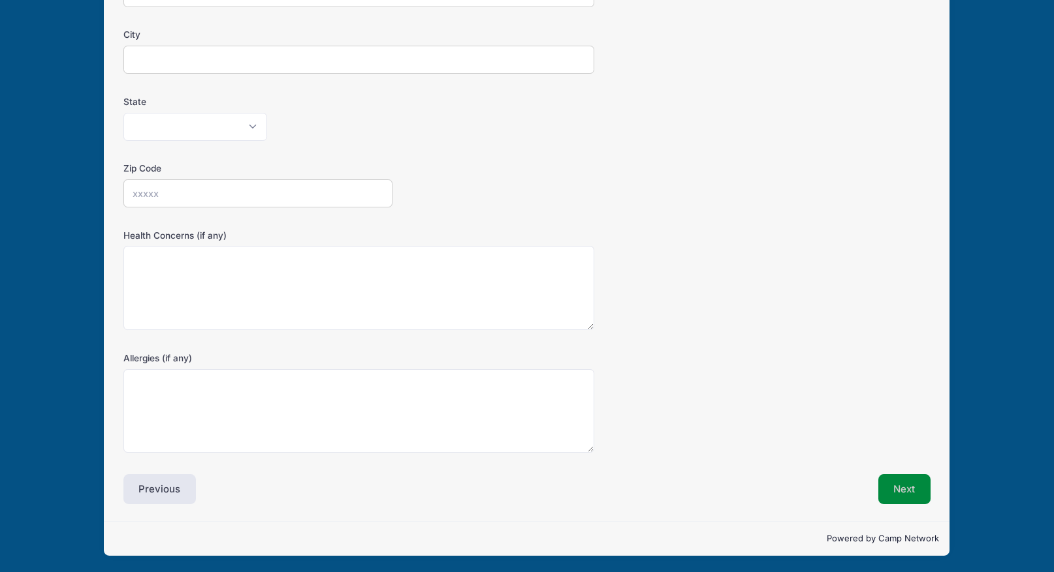
click at [909, 488] on button "Next" at bounding box center [904, 490] width 53 height 30
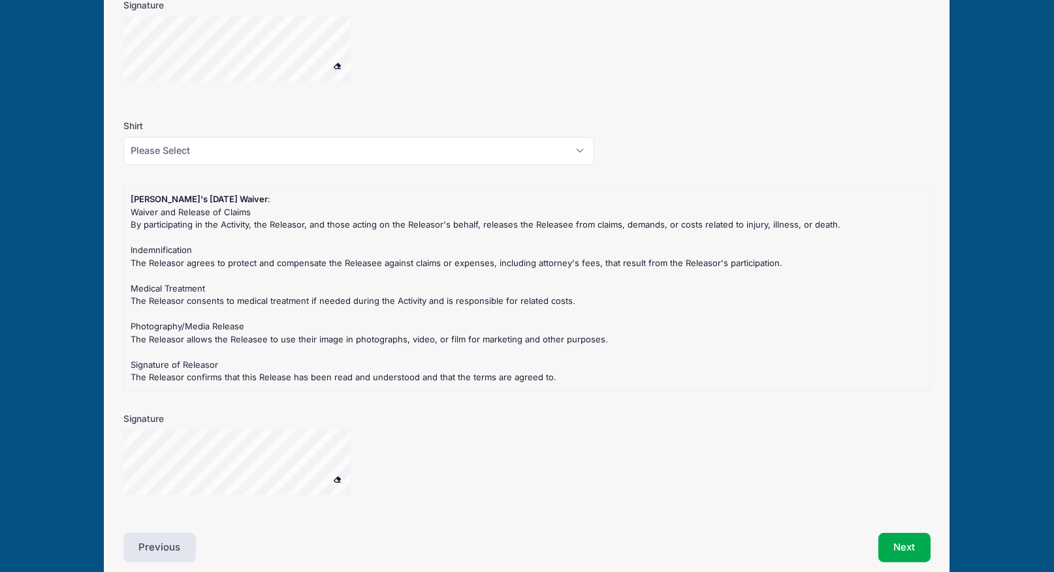
scroll to position [1118, 0]
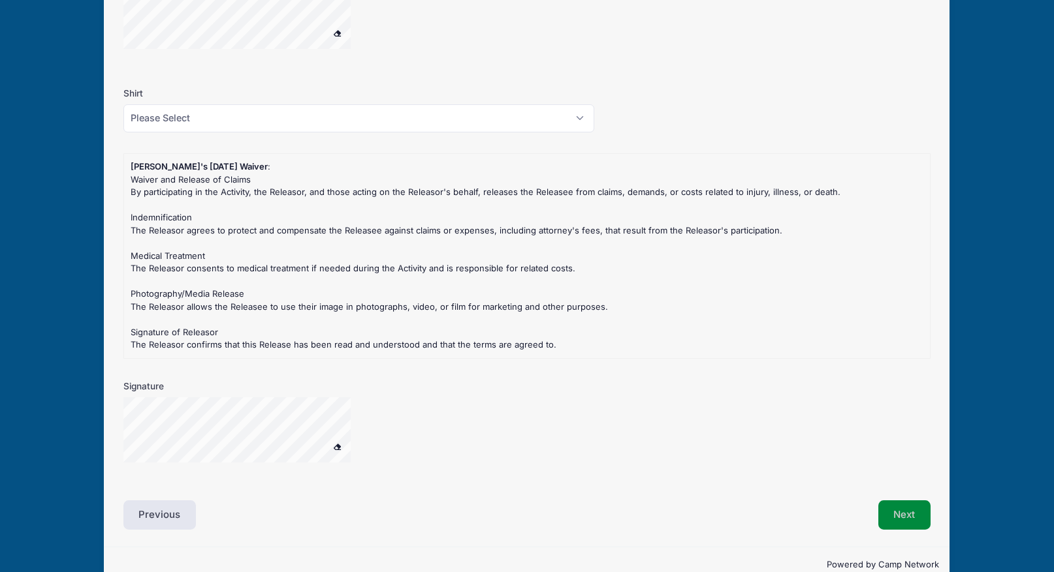
click at [919, 519] on button "Next" at bounding box center [904, 516] width 53 height 30
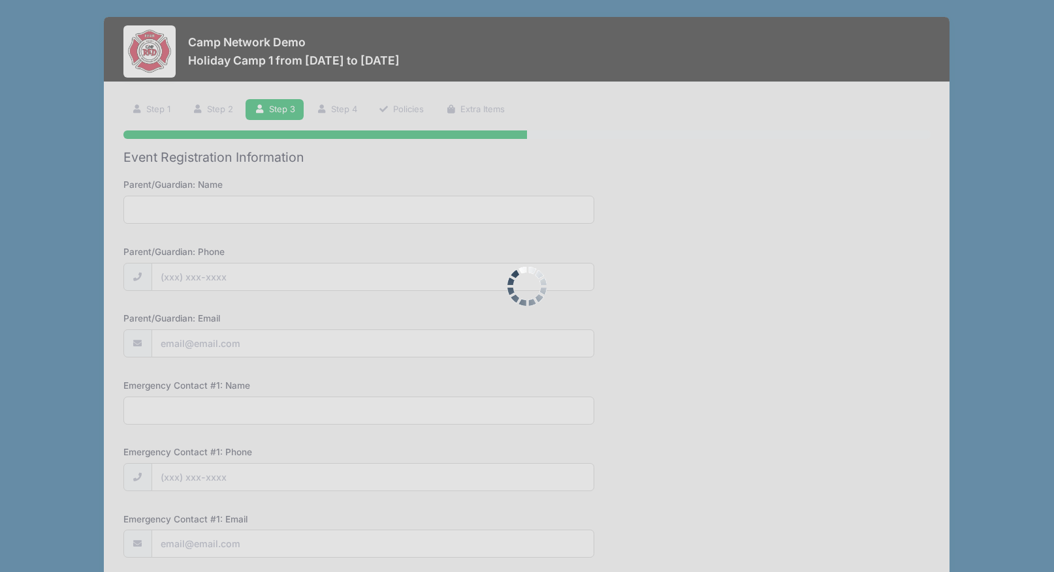
scroll to position [0, 0]
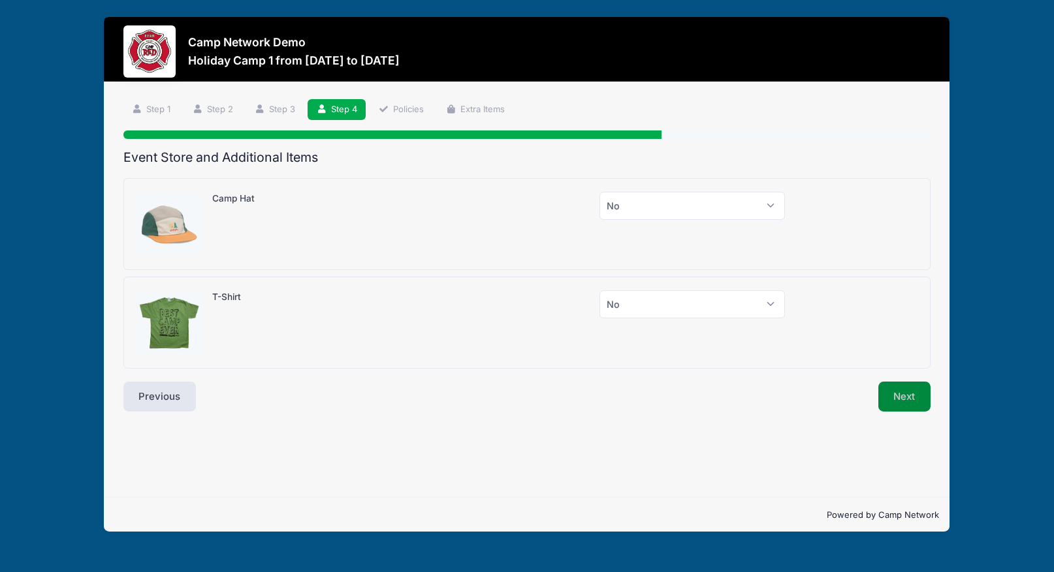
click at [905, 404] on button "Next" at bounding box center [904, 397] width 53 height 30
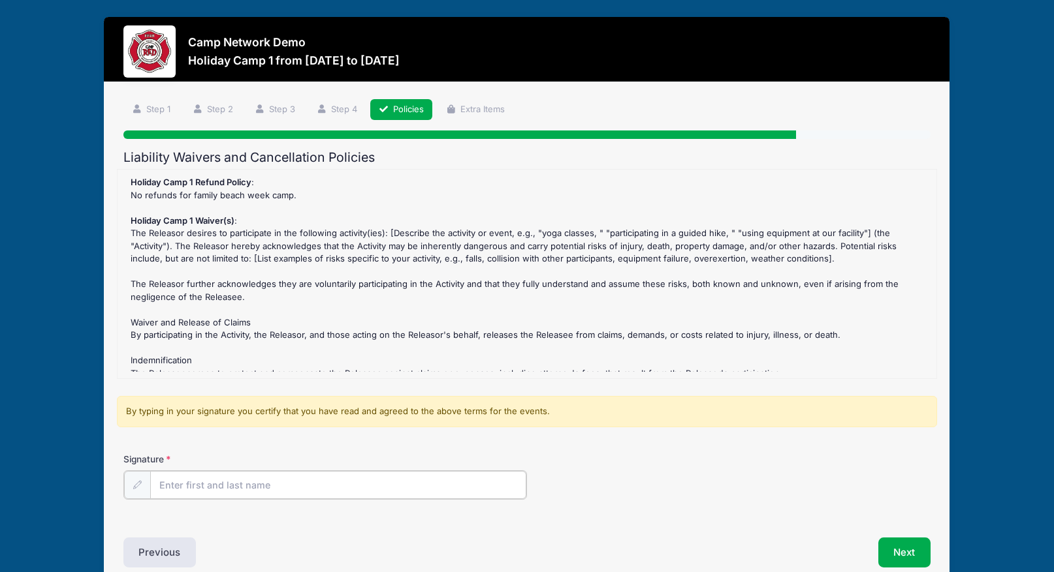
click at [504, 483] on input "Signature" at bounding box center [338, 485] width 376 height 28
type input "[PERSON_NAME]"
click at [896, 497] on div "Signature Andrew Downing" at bounding box center [526, 476] width 807 height 46
click at [901, 540] on button "Next" at bounding box center [904, 552] width 53 height 30
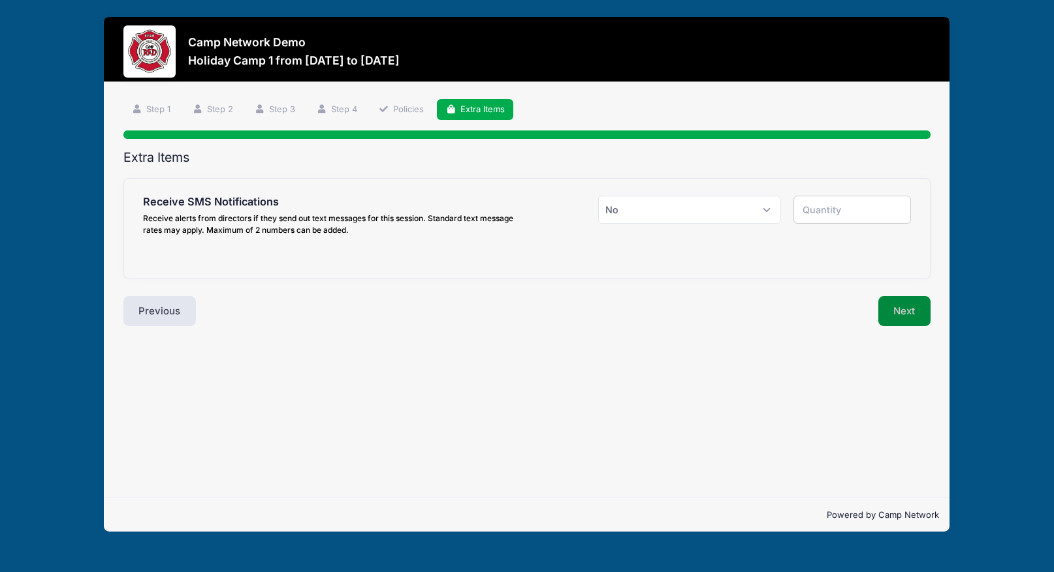
click at [907, 322] on button "Next" at bounding box center [904, 311] width 53 height 30
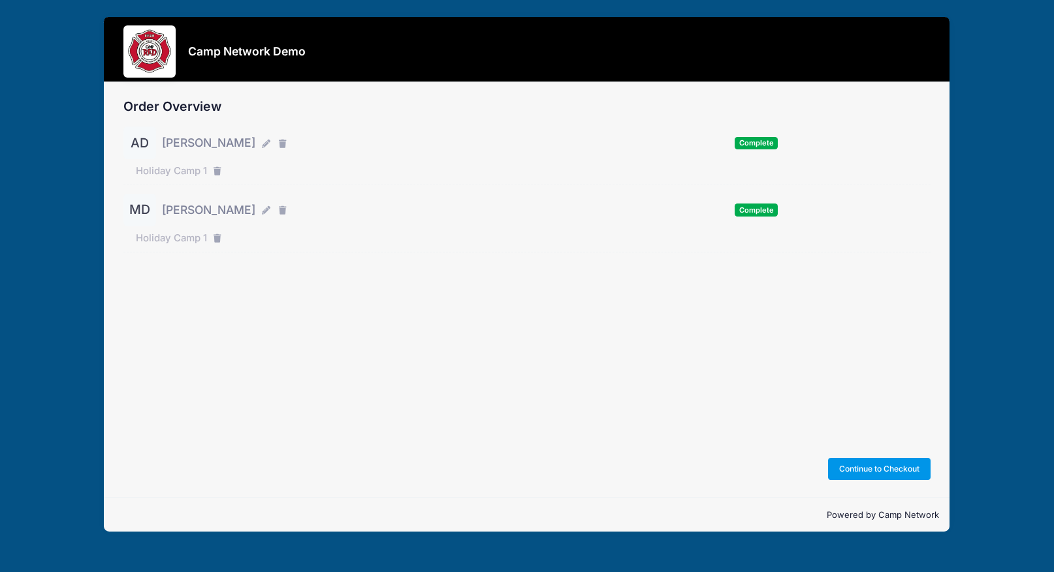
click at [858, 468] on button "Continue to Checkout" at bounding box center [879, 469] width 103 height 22
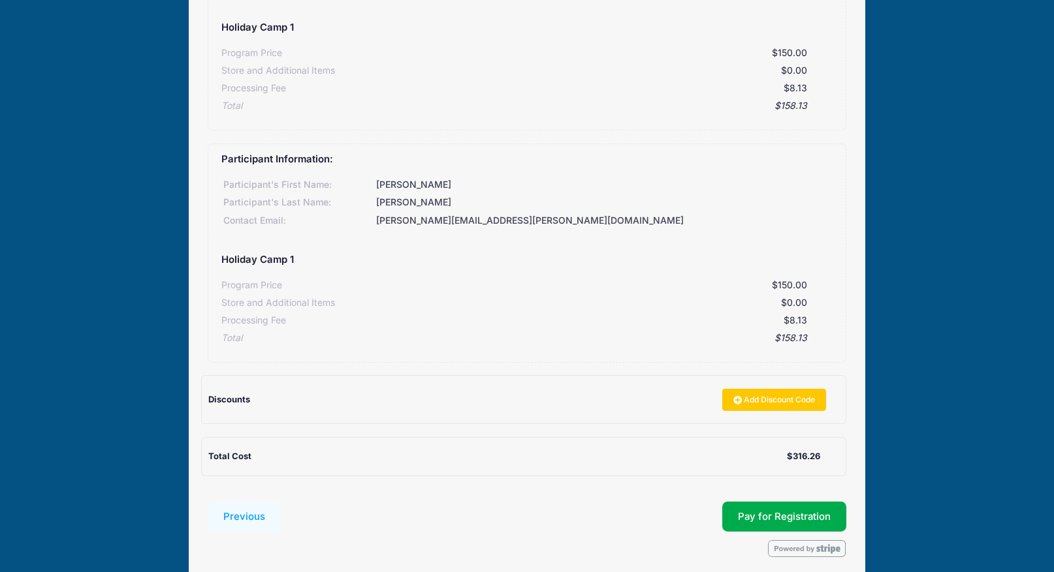
scroll to position [268, 0]
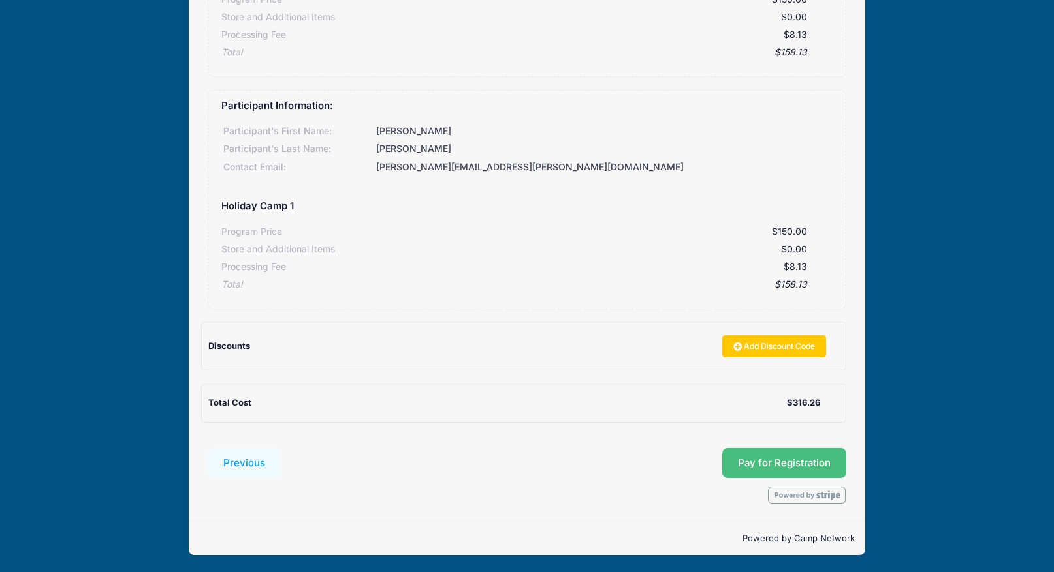
click at [749, 452] on button "Pay for Registration" at bounding box center [784, 463] width 124 height 30
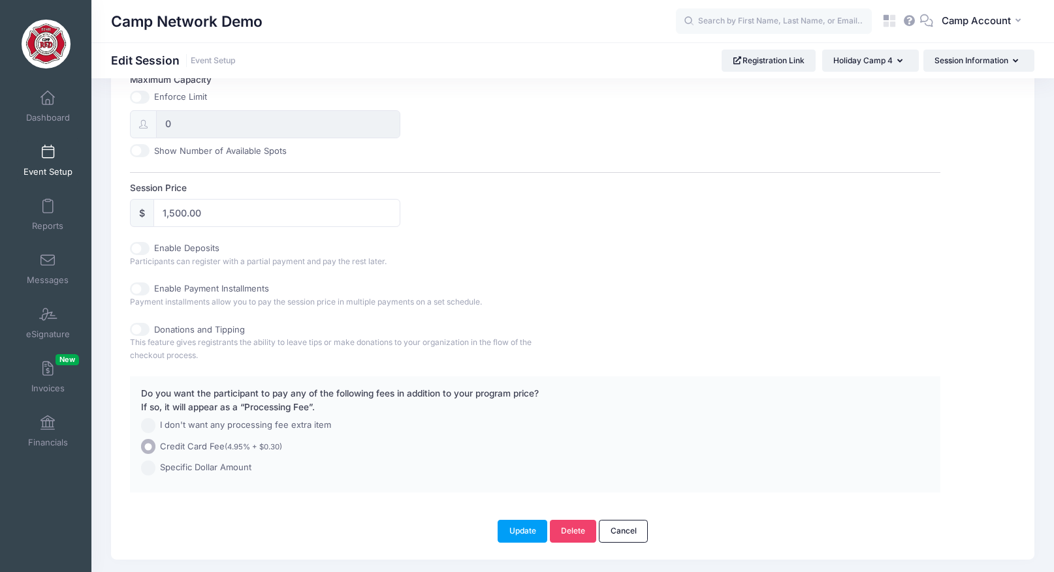
scroll to position [525, 0]
drag, startPoint x: 214, startPoint y: 215, endPoint x: 155, endPoint y: 208, distance: 59.2
click at [155, 208] on input "1,500.00" at bounding box center [276, 210] width 247 height 28
click at [526, 249] on div "Enable Deposits" at bounding box center [332, 246] width 405 height 13
click at [144, 250] on input "Enable Deposits" at bounding box center [140, 246] width 20 height 13
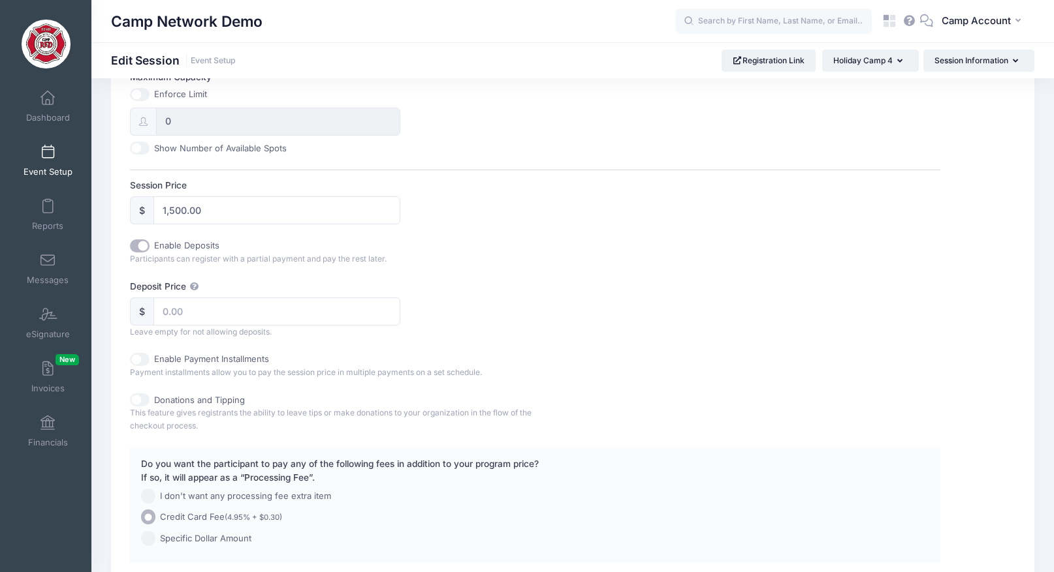
click at [138, 245] on input "Enable Deposits" at bounding box center [140, 246] width 20 height 13
checkbox input "false"
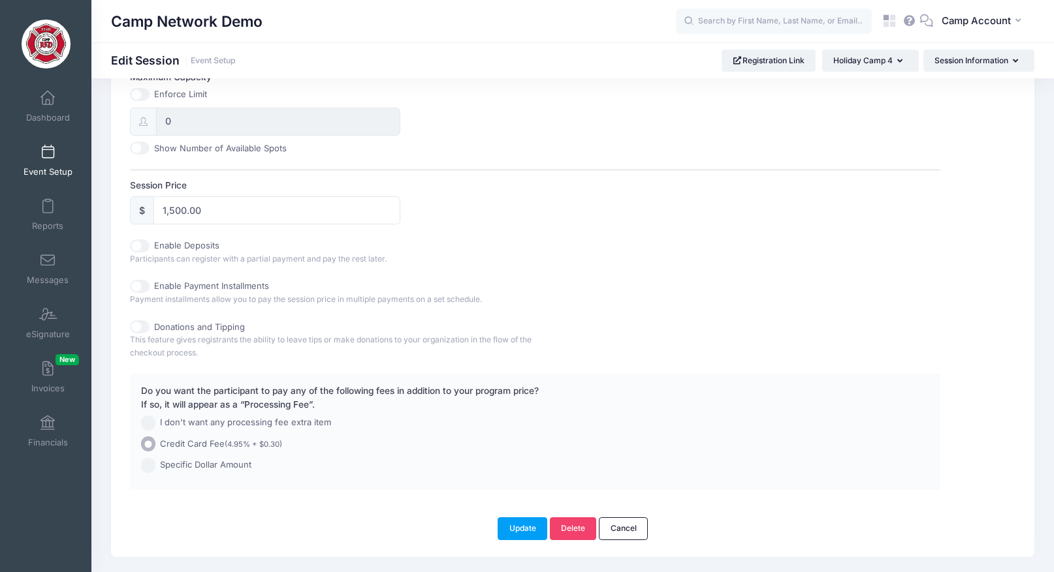
click at [476, 248] on div "Enable Deposits" at bounding box center [332, 246] width 405 height 13
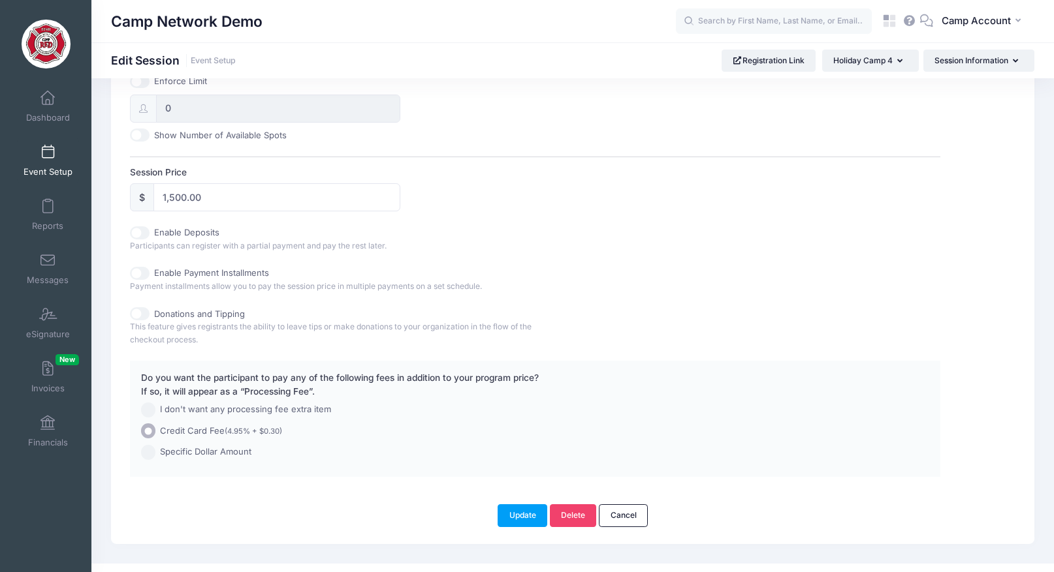
scroll to position [540, 0]
click at [56, 92] on link "Dashboard" at bounding box center [48, 107] width 62 height 46
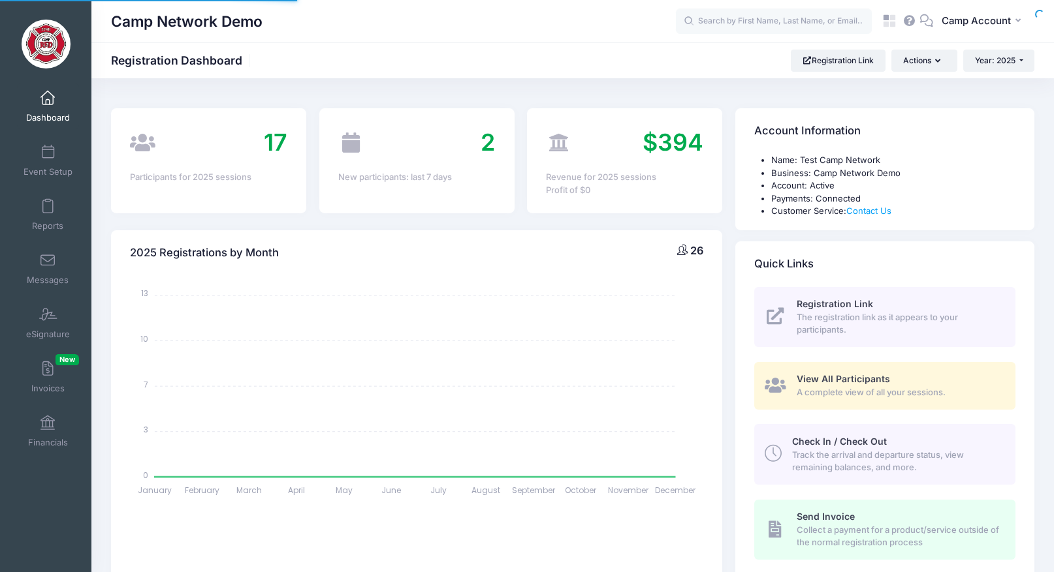
select select
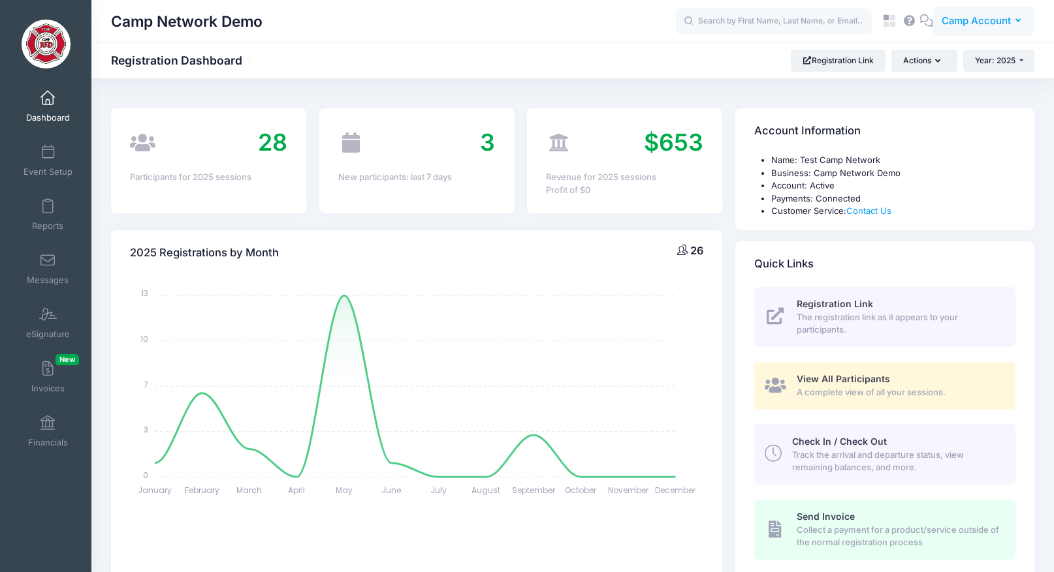
click at [971, 21] on span "Camp Account" at bounding box center [975, 21] width 69 height 14
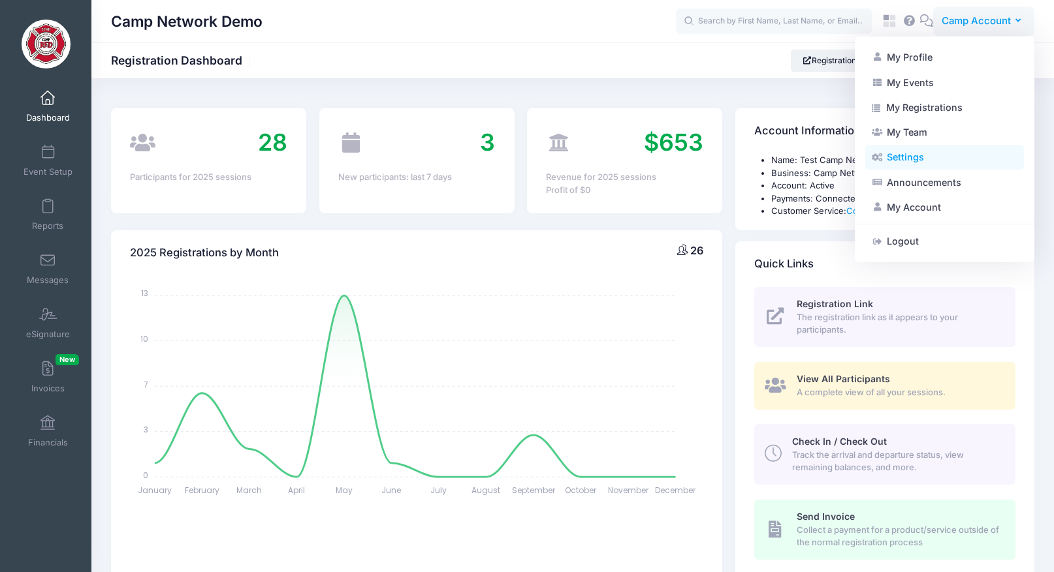
click at [915, 153] on link "Settings" at bounding box center [944, 157] width 159 height 25
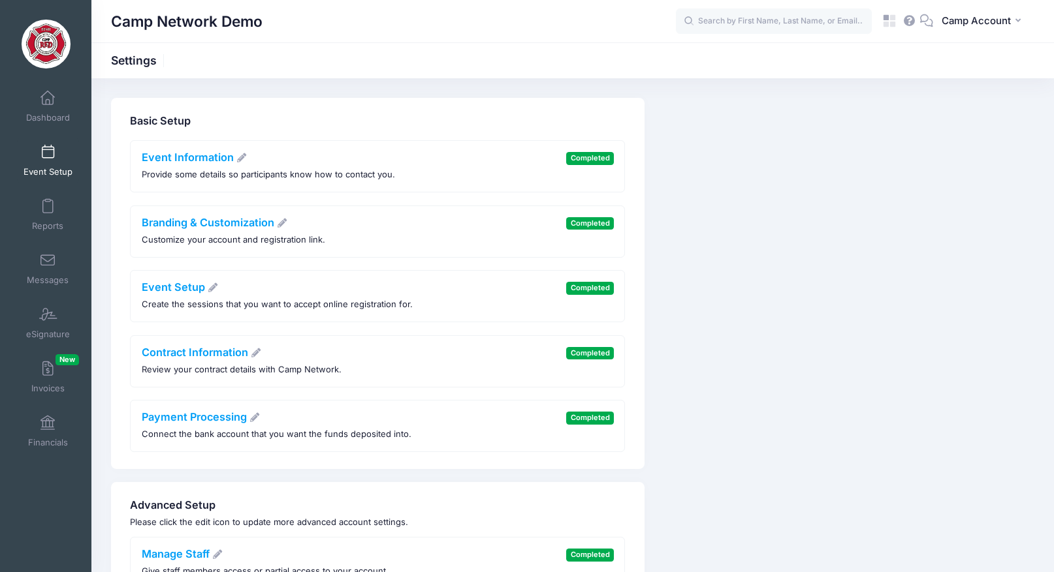
click at [54, 170] on span "Event Setup" at bounding box center [47, 171] width 49 height 11
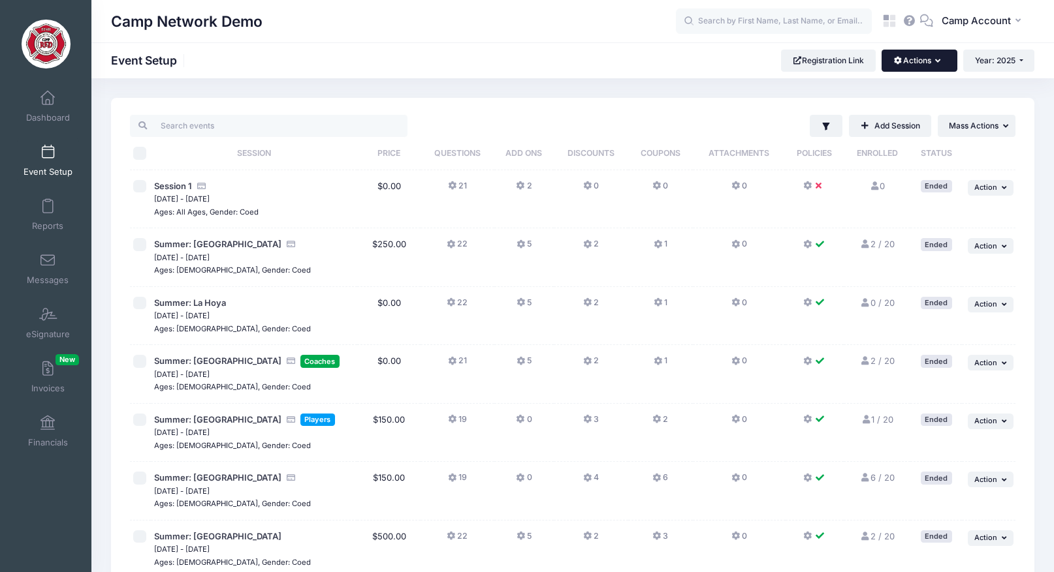
click at [945, 63] on button "Actions" at bounding box center [918, 61] width 75 height 22
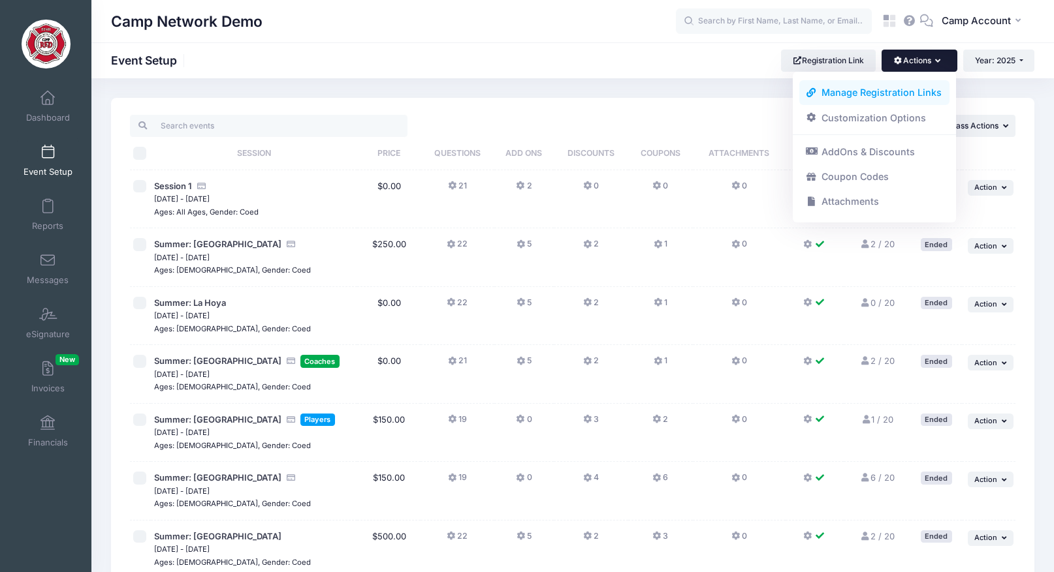
click at [925, 89] on link "Manage Registration Links" at bounding box center [874, 92] width 151 height 25
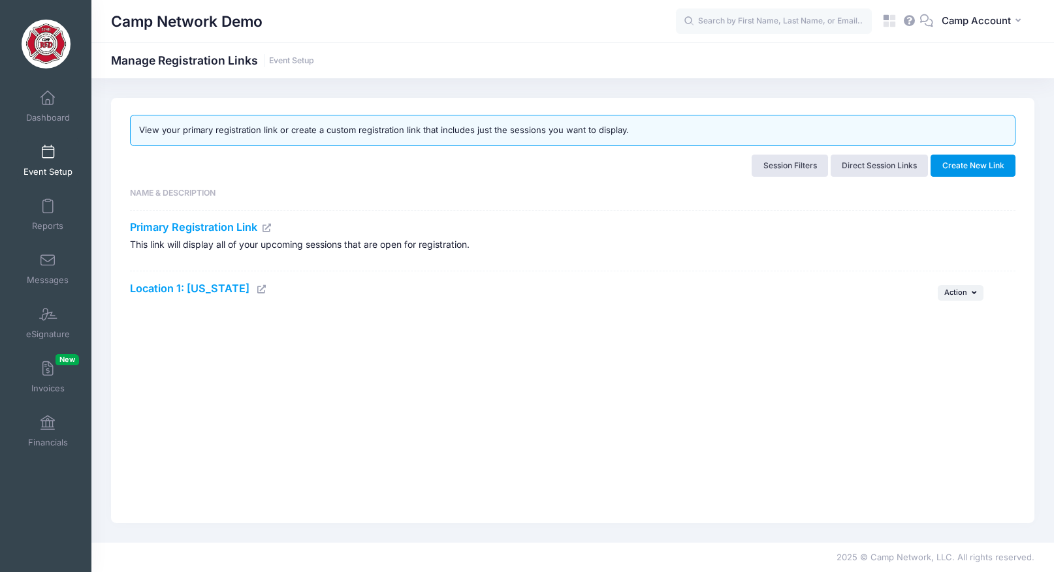
click at [986, 167] on button "Create New Link" at bounding box center [972, 166] width 85 height 22
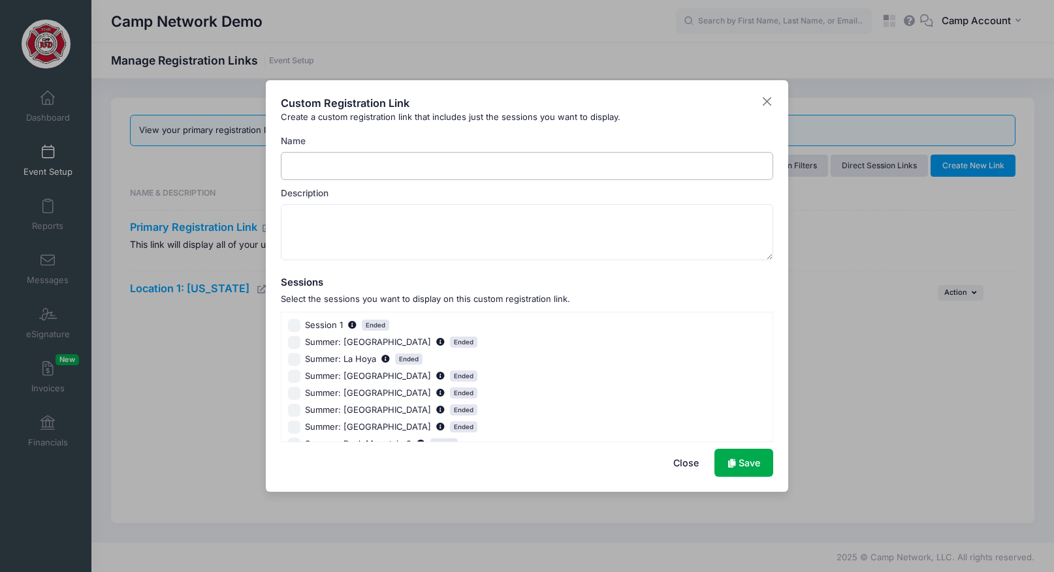
click at [432, 165] on input "Name" at bounding box center [527, 166] width 493 height 28
type input "Boarding Options"
click at [400, 206] on textarea "Description" at bounding box center [527, 232] width 493 height 56
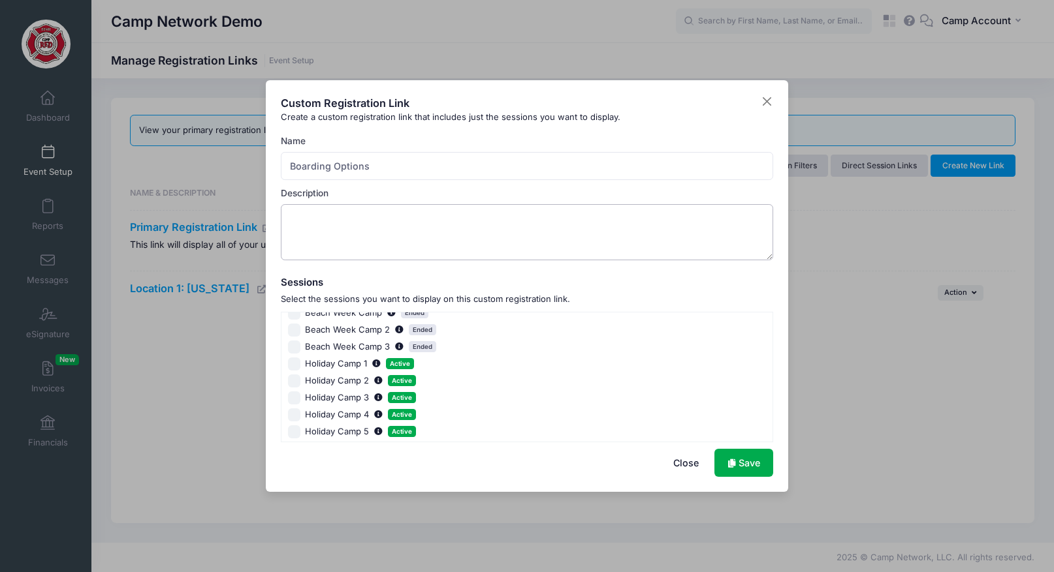
scroll to position [253, 0]
click at [290, 359] on input "Holiday Camp 1 Active" at bounding box center [294, 361] width 13 height 13
checkbox input "true"
click at [293, 376] on input "Holiday Camp 2 Active" at bounding box center [294, 378] width 13 height 13
checkbox input "true"
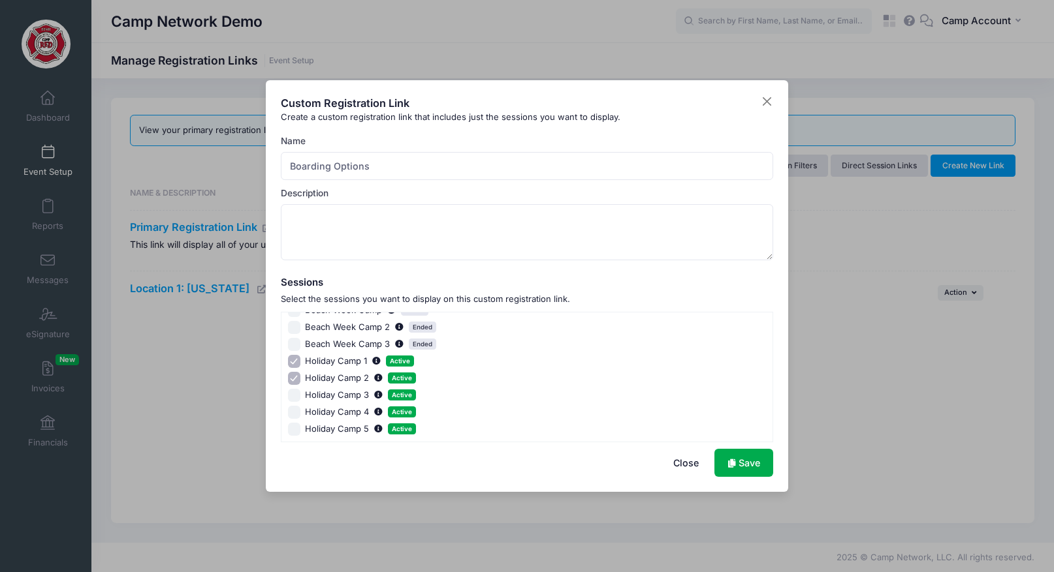
click at [293, 393] on input "Holiday Camp 3 Active" at bounding box center [294, 395] width 13 height 13
checkbox input "true"
click at [453, 171] on input "Boarding Options" at bounding box center [527, 166] width 493 height 28
type input "Boarding Options Only"
click at [755, 463] on link "Save" at bounding box center [743, 463] width 59 height 28
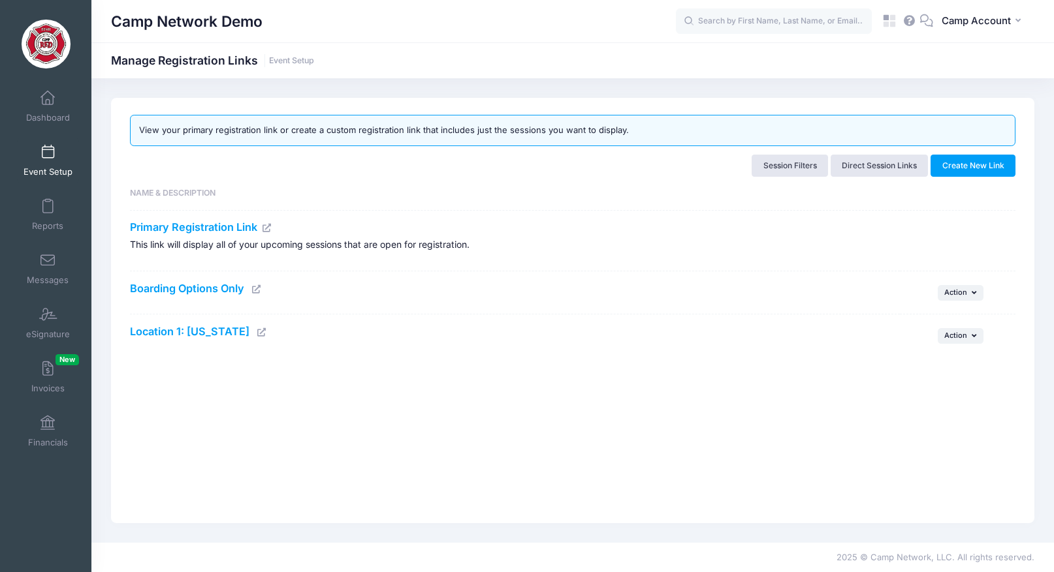
click at [259, 288] on icon at bounding box center [256, 289] width 10 height 8
click at [40, 213] on link "Reports" at bounding box center [48, 215] width 62 height 46
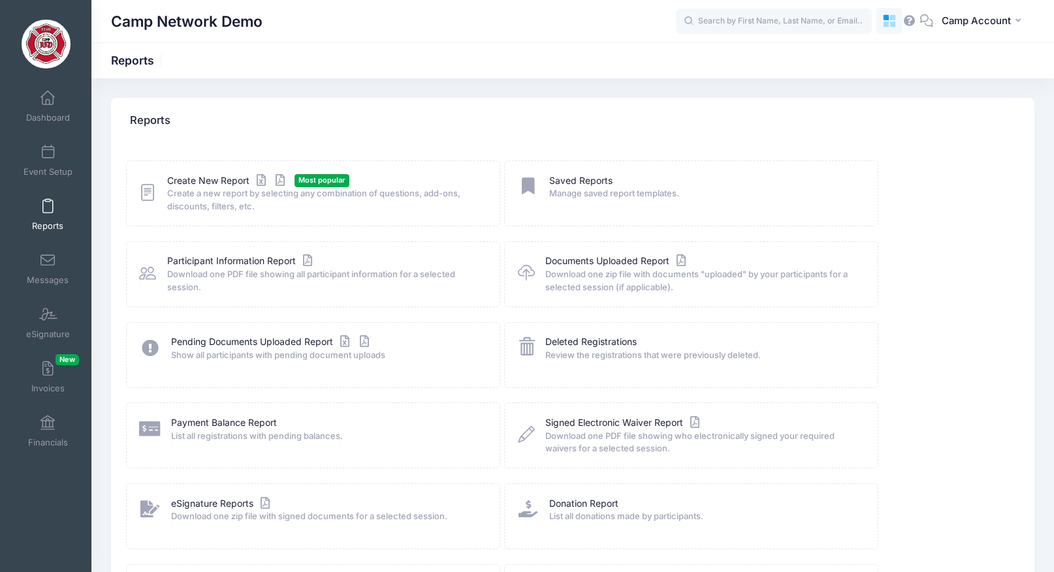
click at [893, 18] on icon at bounding box center [893, 18] width 6 height 6
click at [891, 25] on icon at bounding box center [893, 25] width 6 height 6
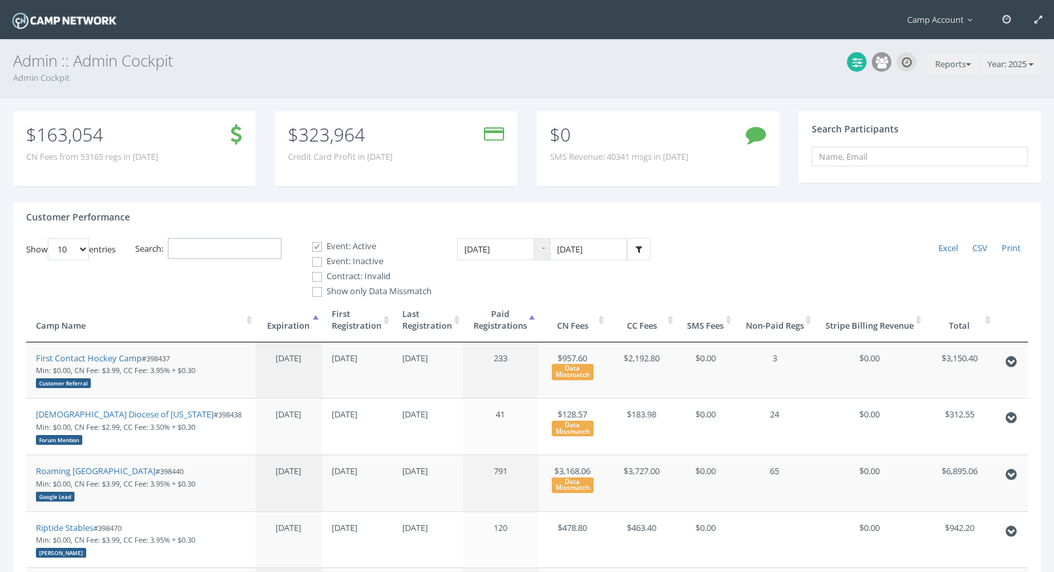
click at [260, 243] on input "Search:" at bounding box center [225, 249] width 114 height 22
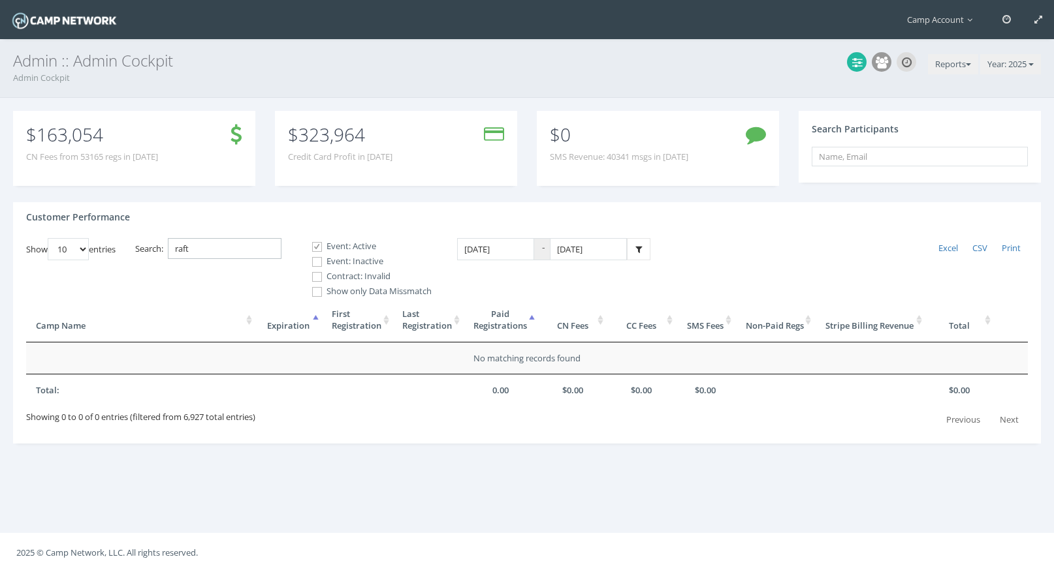
type input "raft"
click at [322, 264] on span at bounding box center [317, 262] width 12 height 12
click at [316, 264] on input "Event: Inactive" at bounding box center [310, 262] width 12 height 12
checkbox input "true"
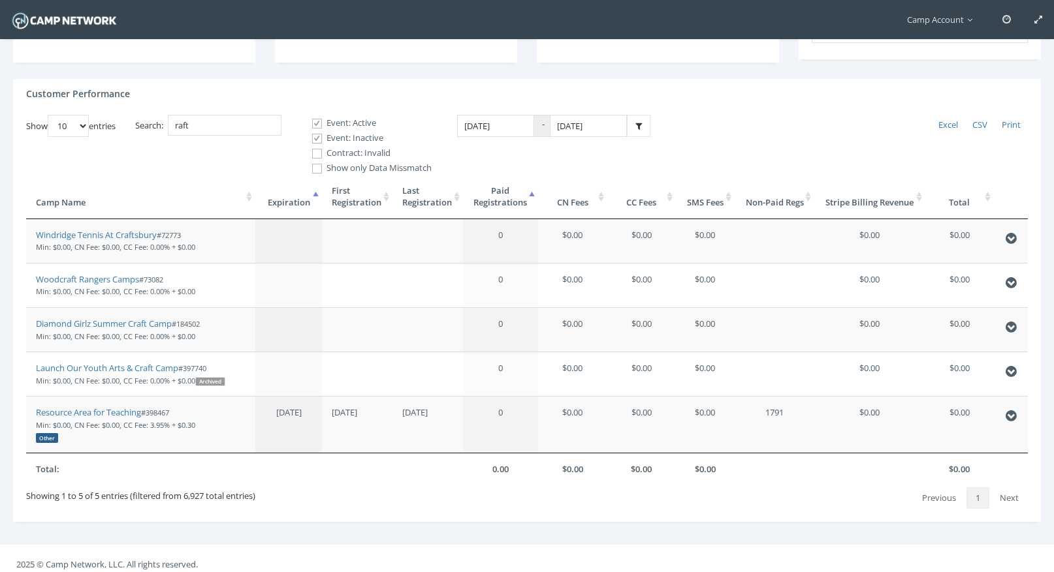
scroll to position [135, 0]
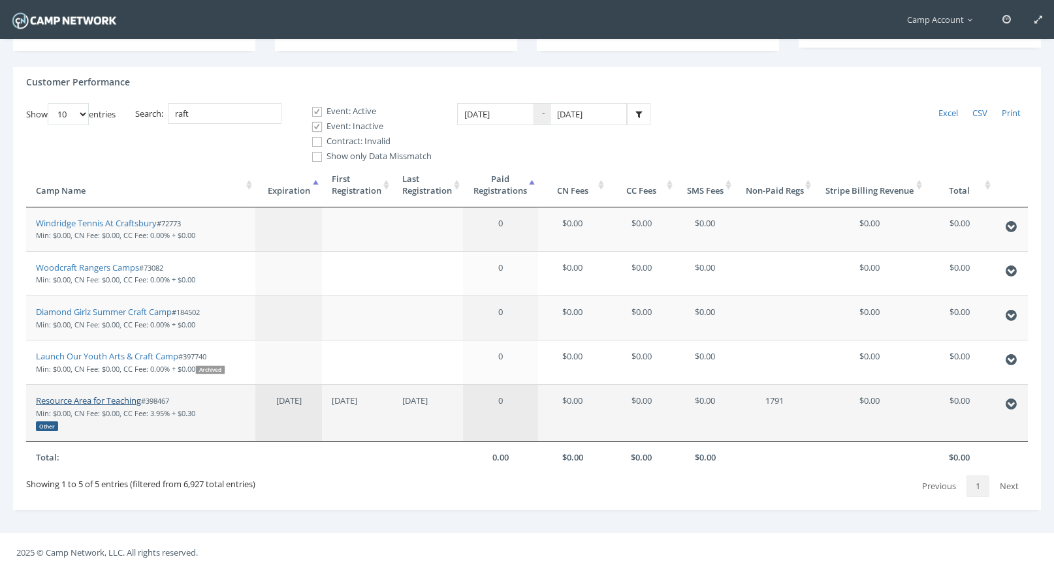
click at [97, 401] on link "Resource Area for Teaching" at bounding box center [88, 401] width 105 height 12
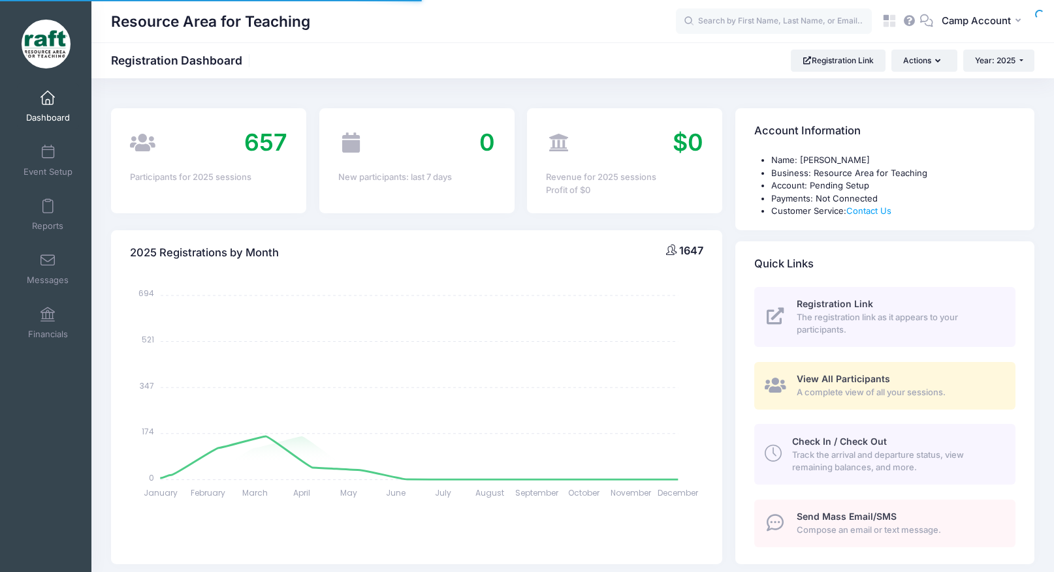
select select
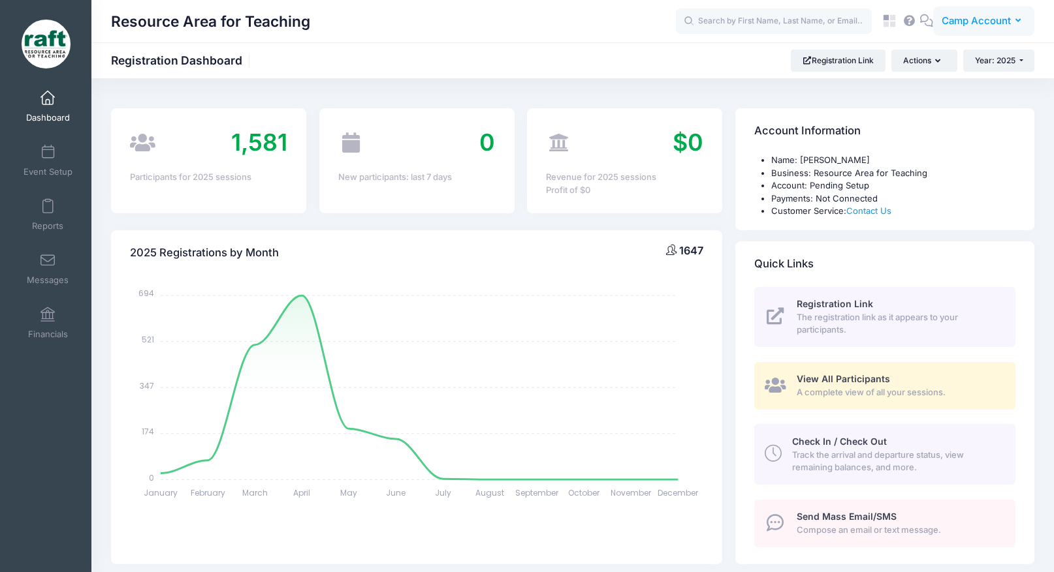
click at [965, 22] on span "Camp Account" at bounding box center [975, 21] width 69 height 14
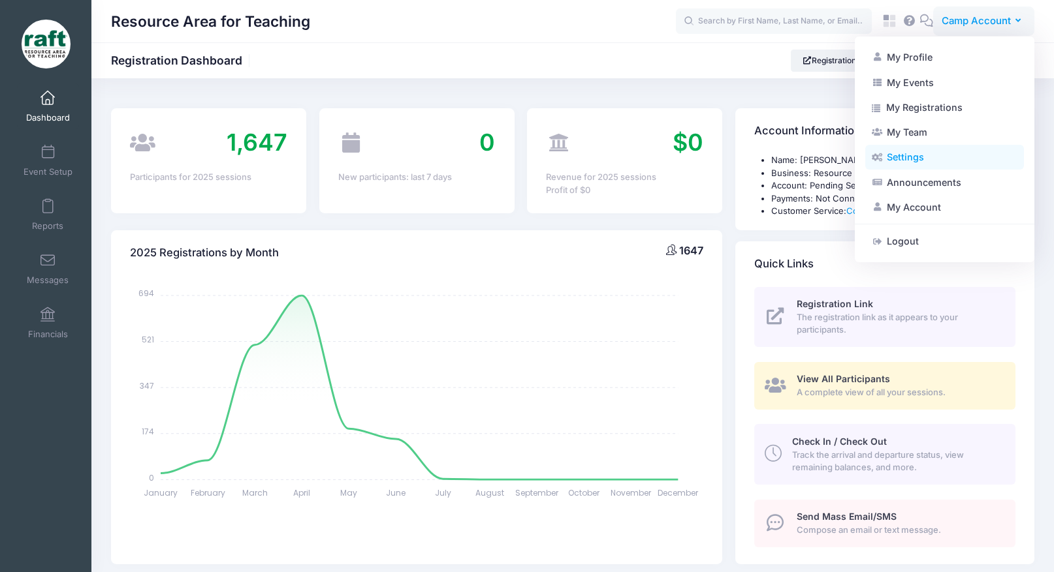
click at [906, 164] on link "Settings" at bounding box center [944, 157] width 159 height 25
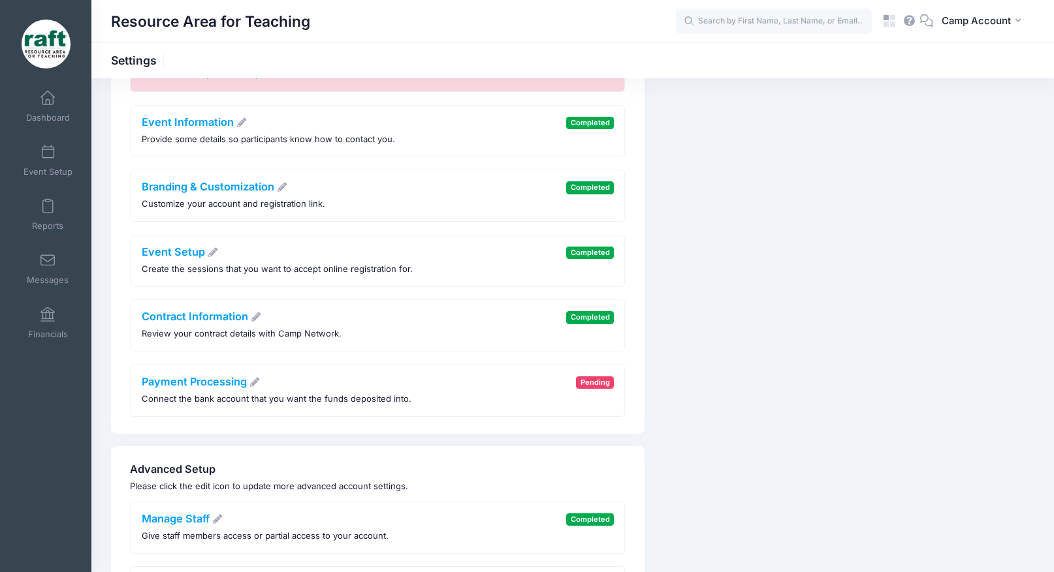
scroll to position [163, 0]
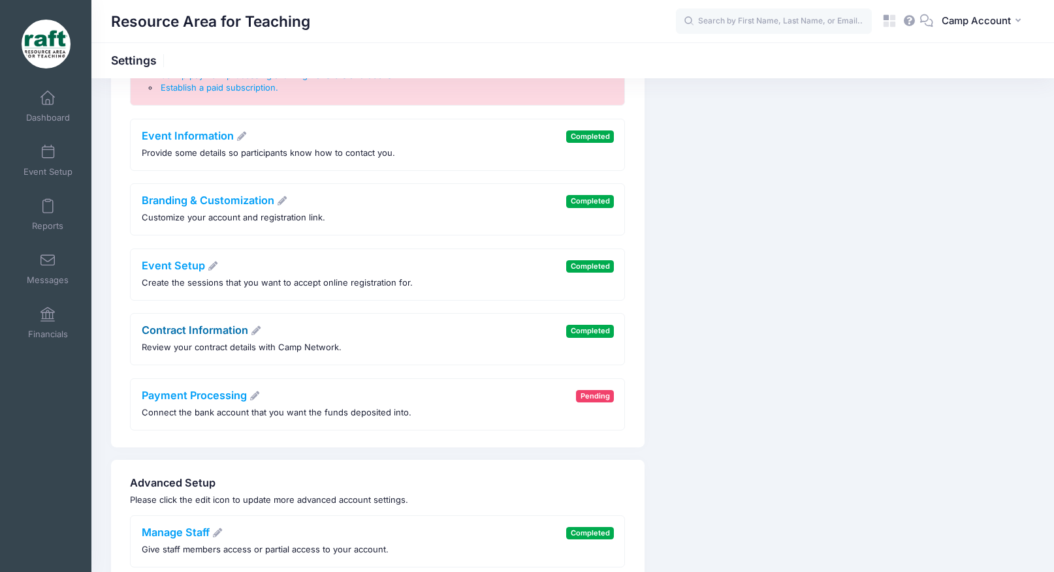
click at [201, 329] on link "Contract Information" at bounding box center [202, 330] width 120 height 13
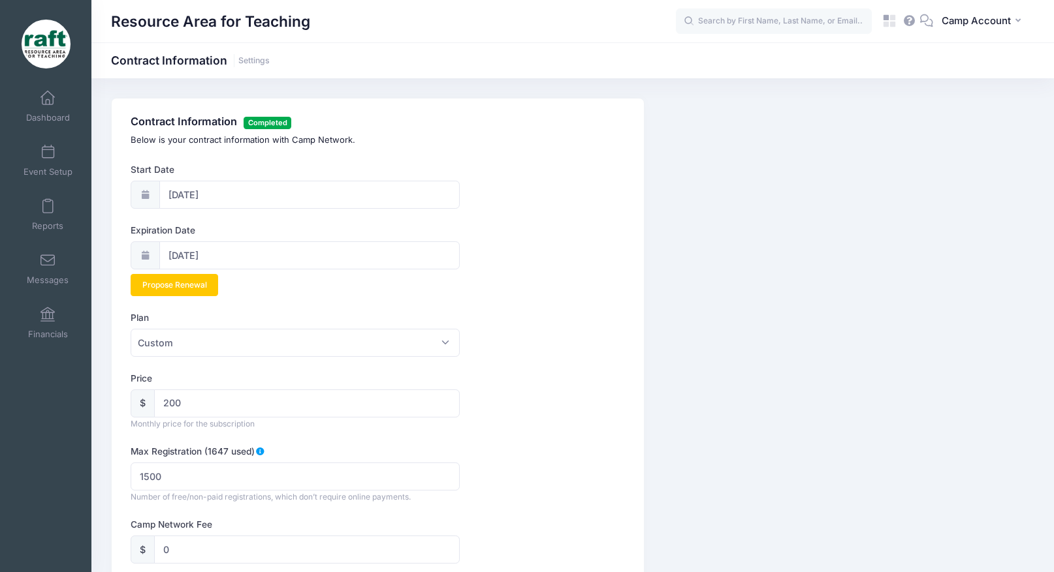
click at [582, 413] on div "Price $ 200 Monthly price for the subscription" at bounding box center [377, 401] width 493 height 58
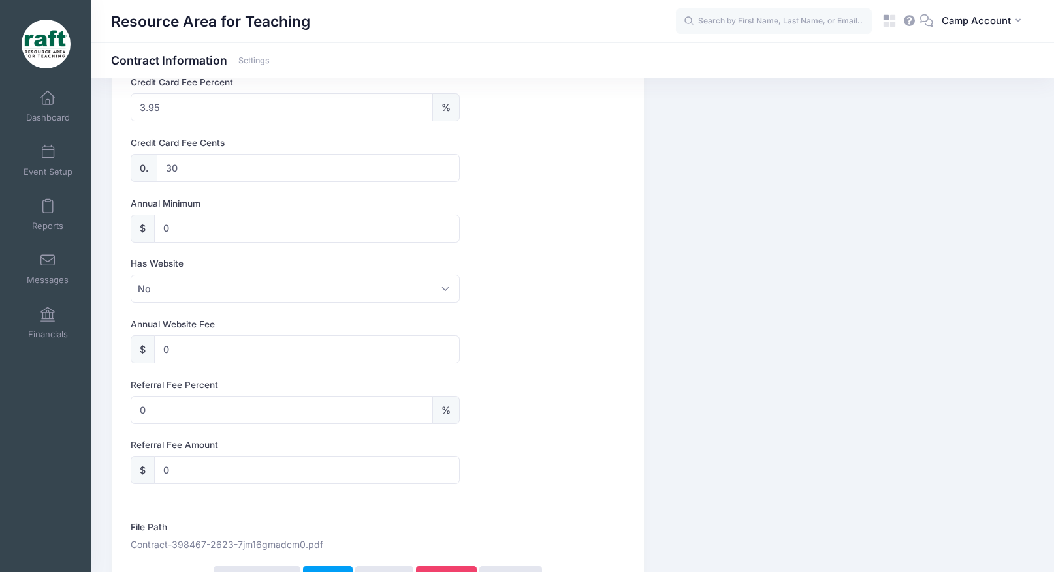
scroll to position [721, 0]
